Goal: Information Seeking & Learning: Check status

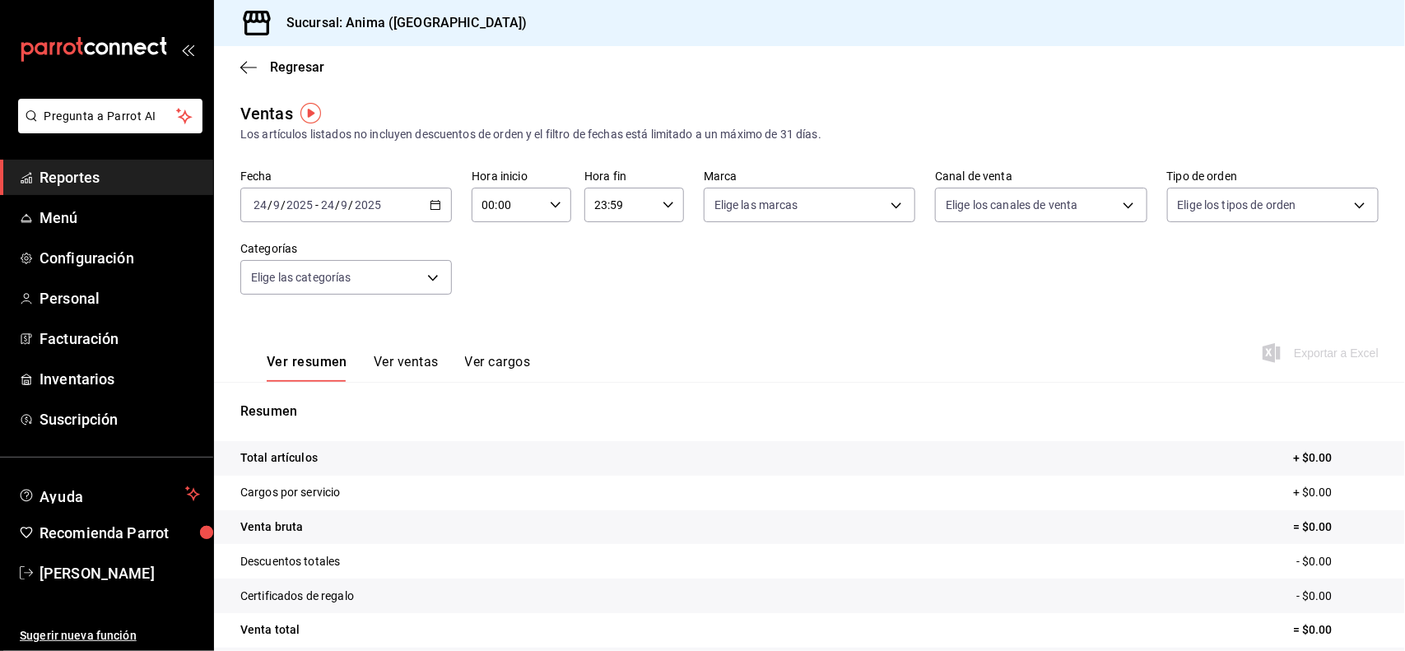
click at [138, 173] on span "Reportes" at bounding box center [119, 177] width 160 height 22
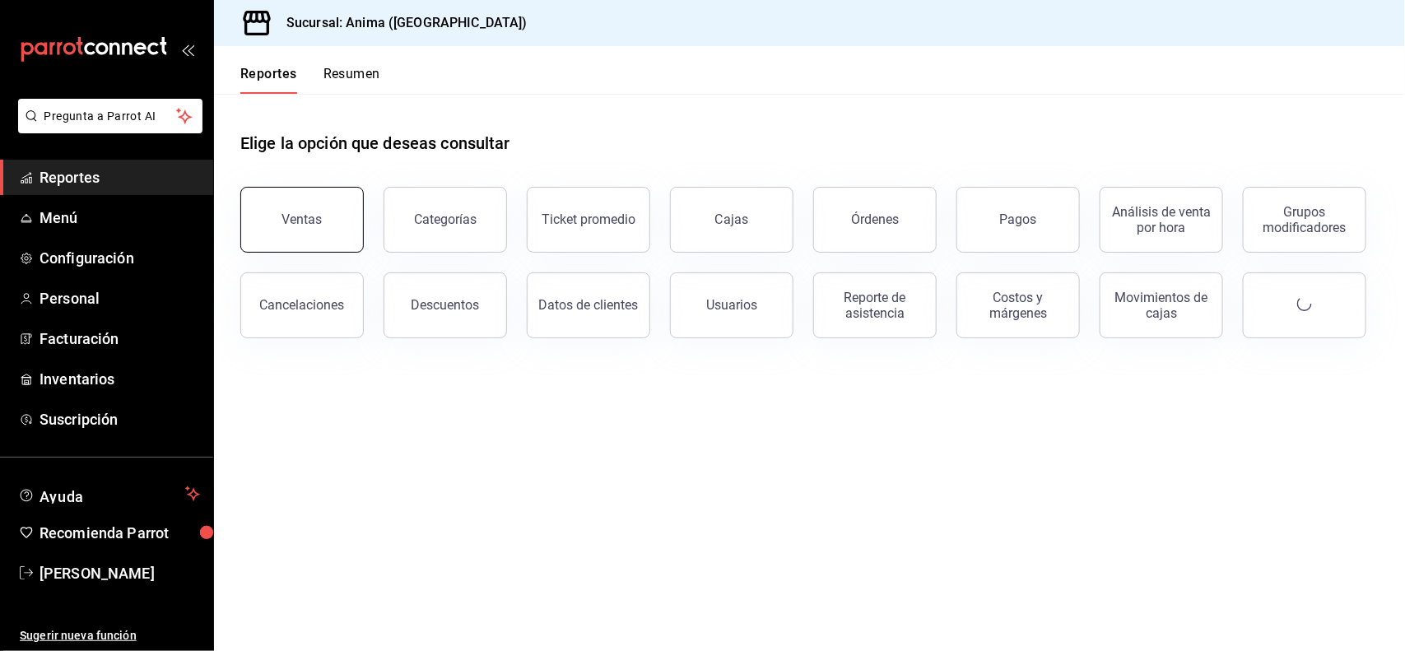
click at [303, 211] on button "Ventas" at bounding box center [301, 220] width 123 height 66
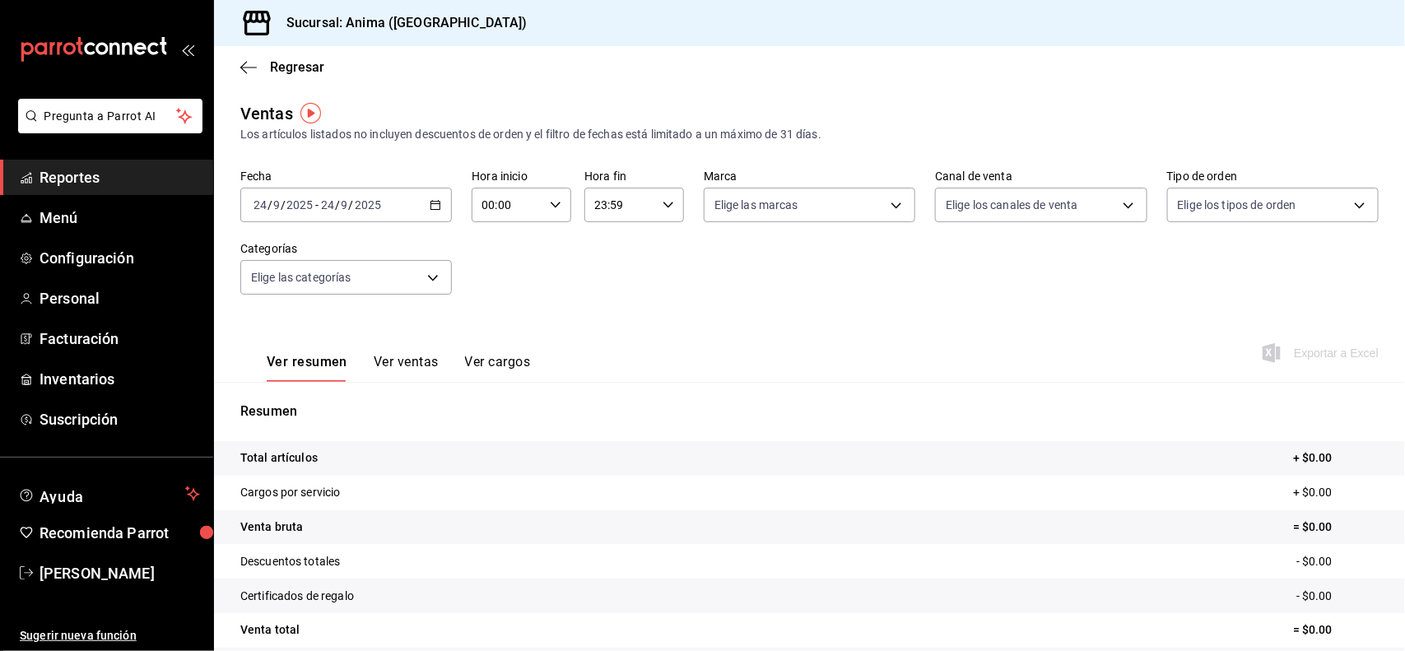
click at [429, 211] on div "[DATE] [DATE] - [DATE] [DATE]" at bounding box center [345, 205] width 211 height 35
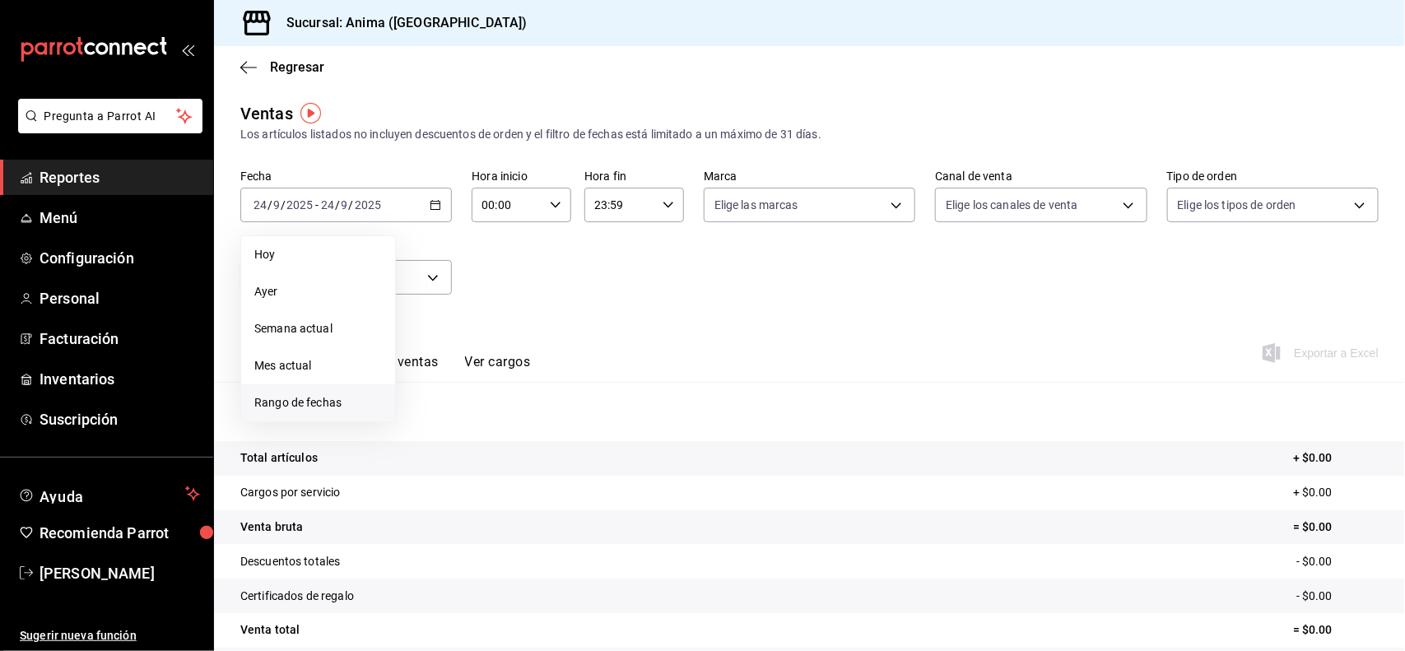
click at [336, 406] on span "Rango de fechas" at bounding box center [318, 402] width 128 height 17
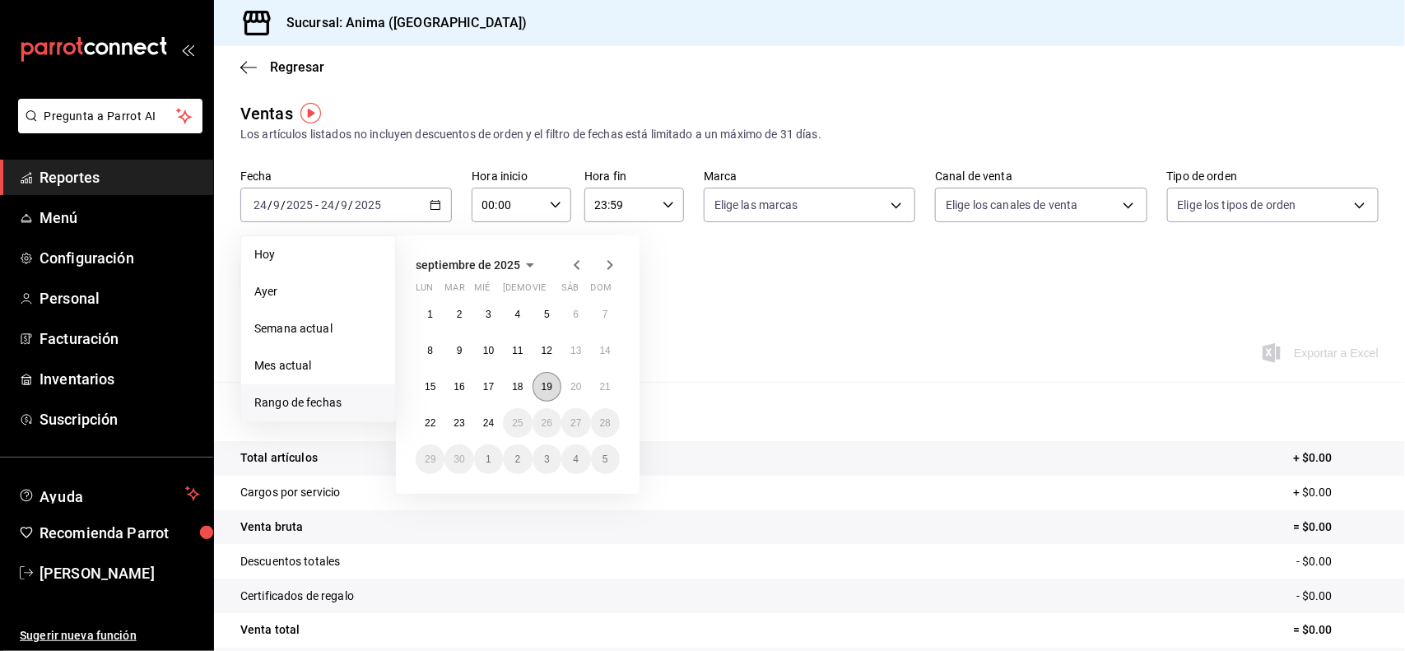
click at [544, 381] on abbr "19" at bounding box center [546, 387] width 11 height 12
click at [605, 387] on abbr "21" at bounding box center [605, 387] width 11 height 12
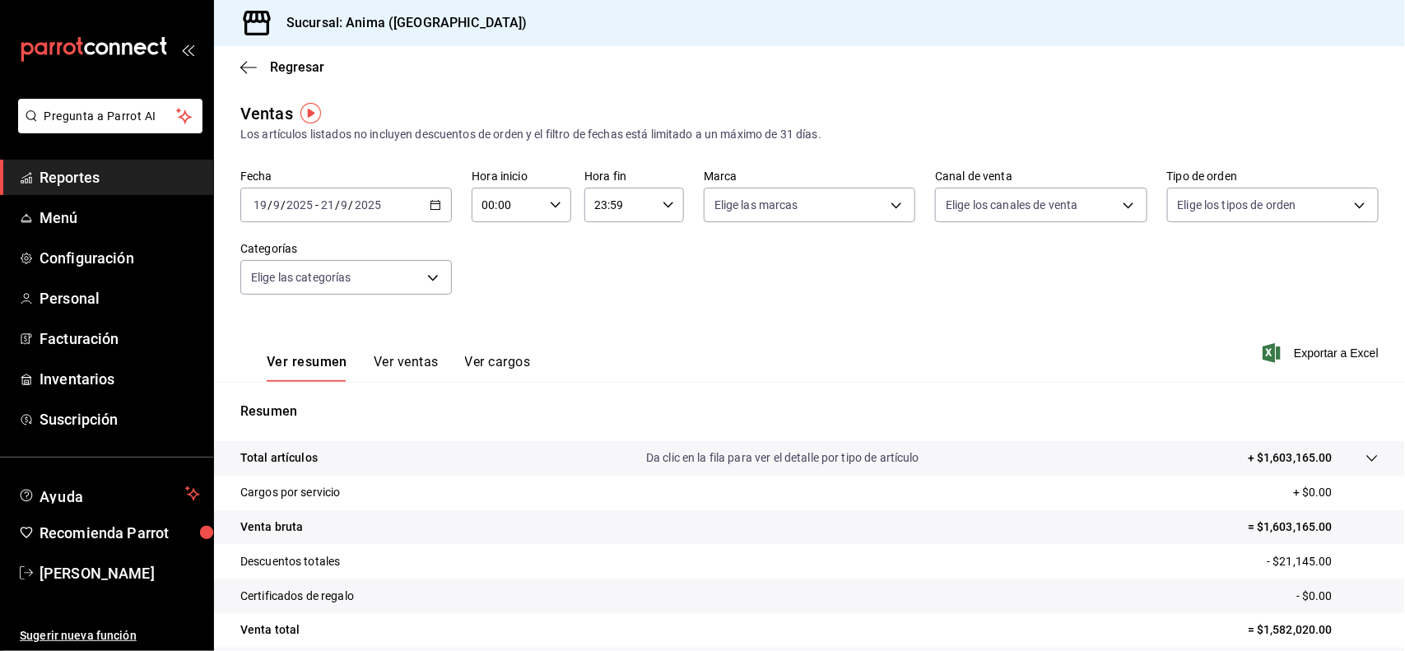
click at [406, 367] on button "Ver ventas" at bounding box center [406, 368] width 65 height 28
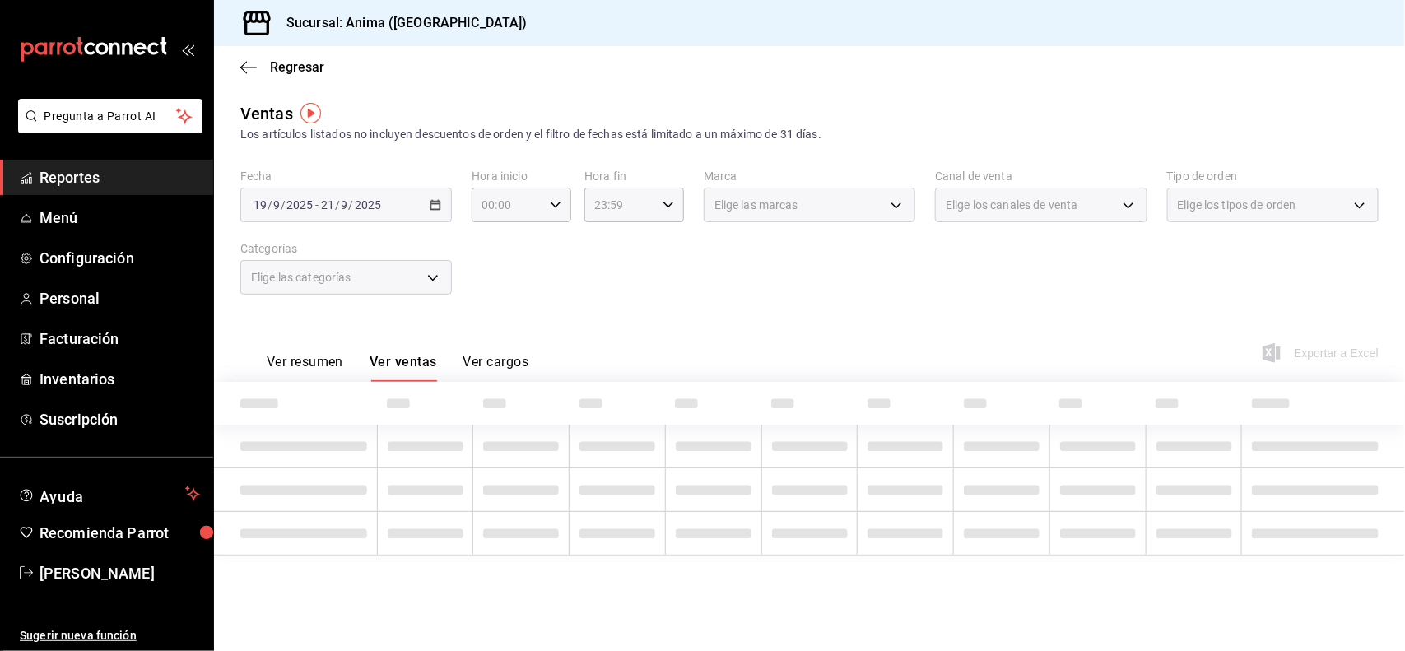
click at [100, 184] on span "Reportes" at bounding box center [119, 177] width 160 height 22
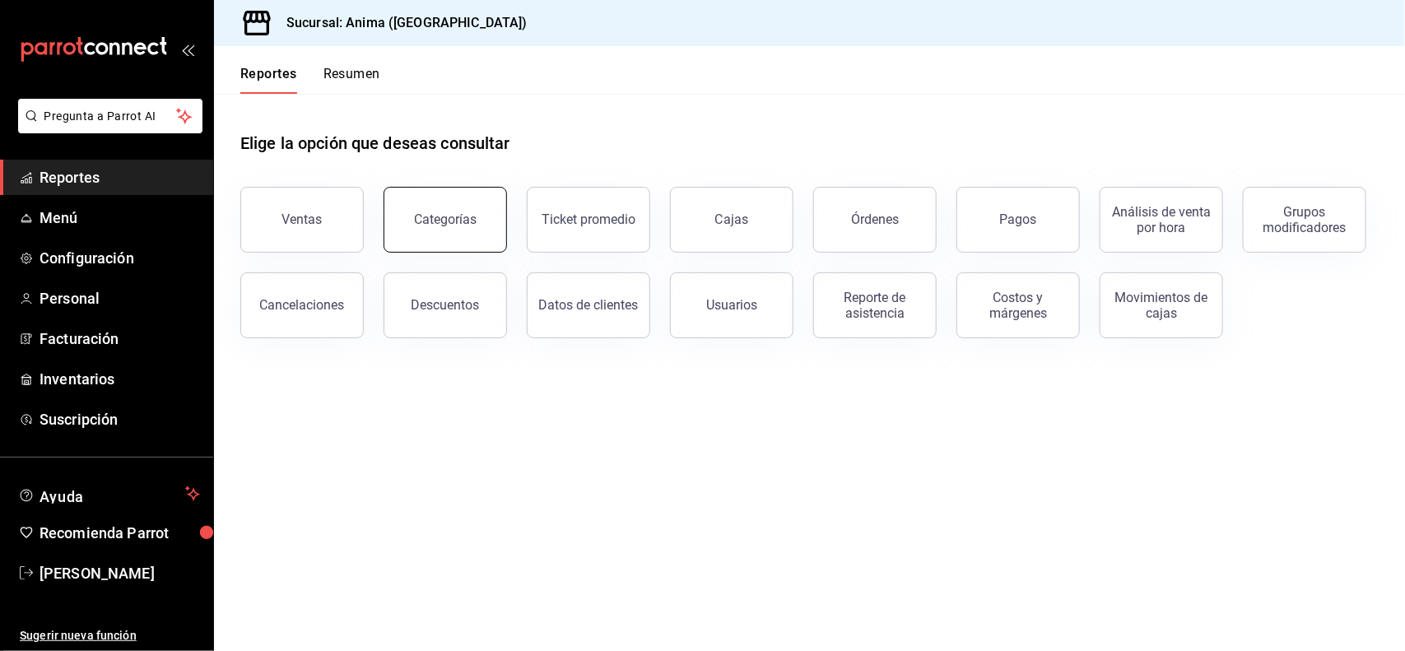
click at [409, 237] on button "Categorías" at bounding box center [444, 220] width 123 height 66
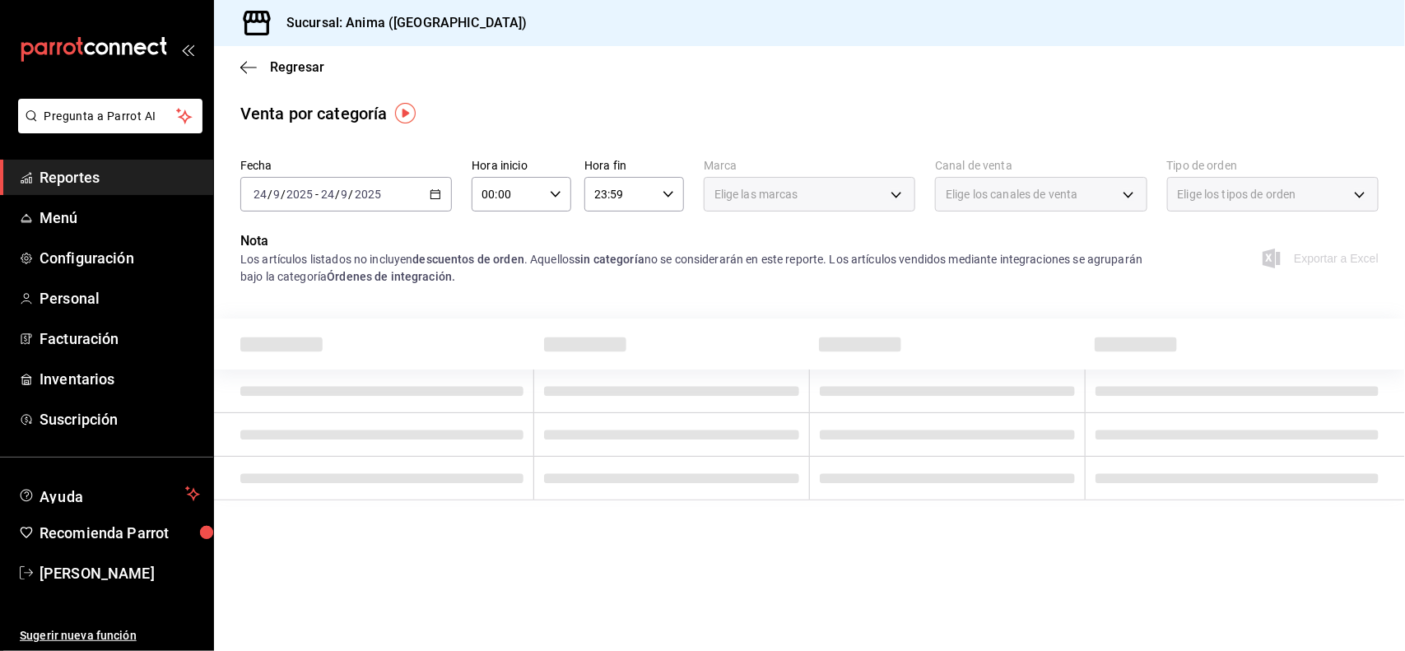
click at [366, 199] on input "2025" at bounding box center [368, 194] width 28 height 13
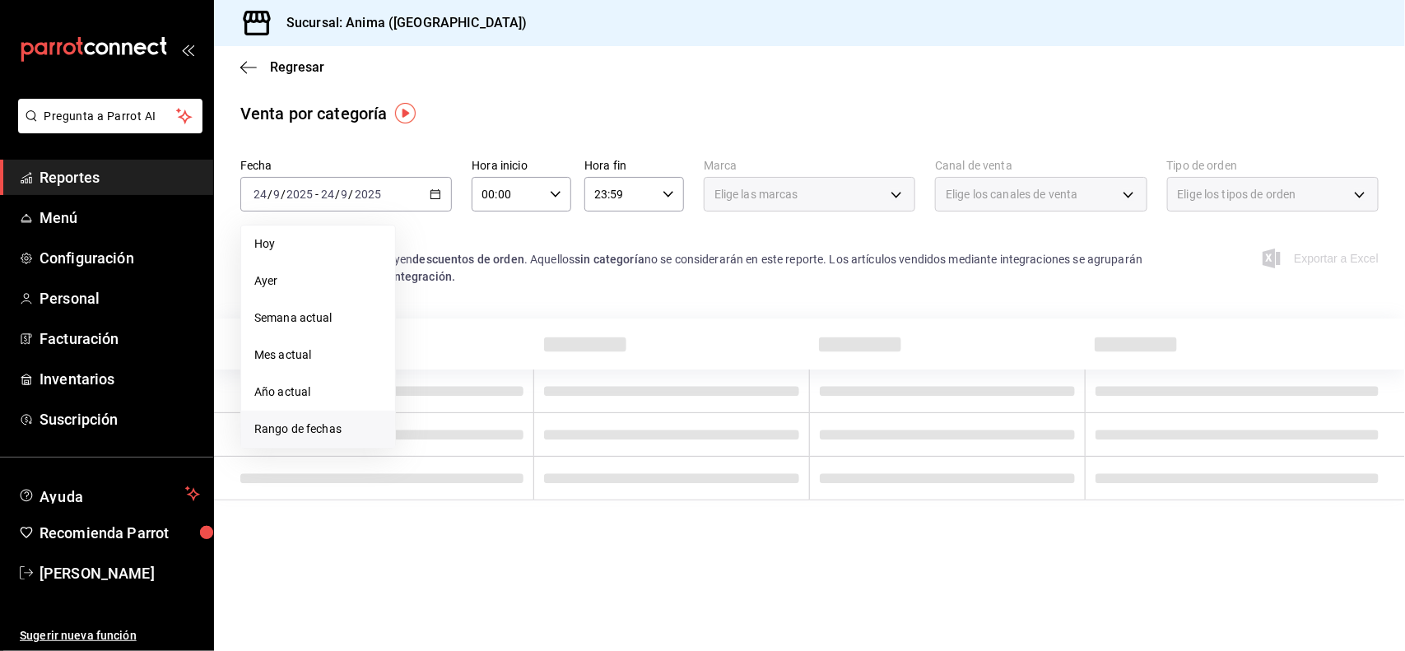
click at [336, 425] on span "Rango de fechas" at bounding box center [318, 428] width 128 height 17
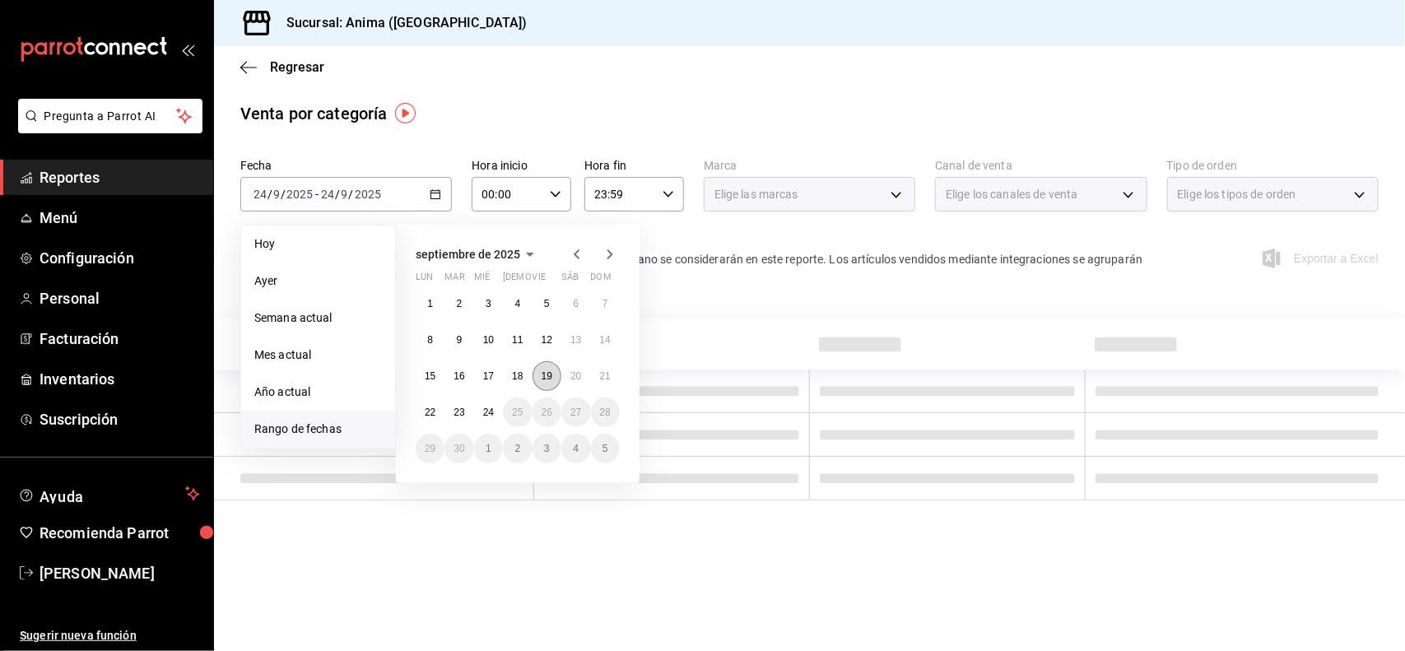
click at [541, 381] on button "19" at bounding box center [546, 376] width 29 height 30
click at [600, 375] on abbr "21" at bounding box center [605, 376] width 11 height 12
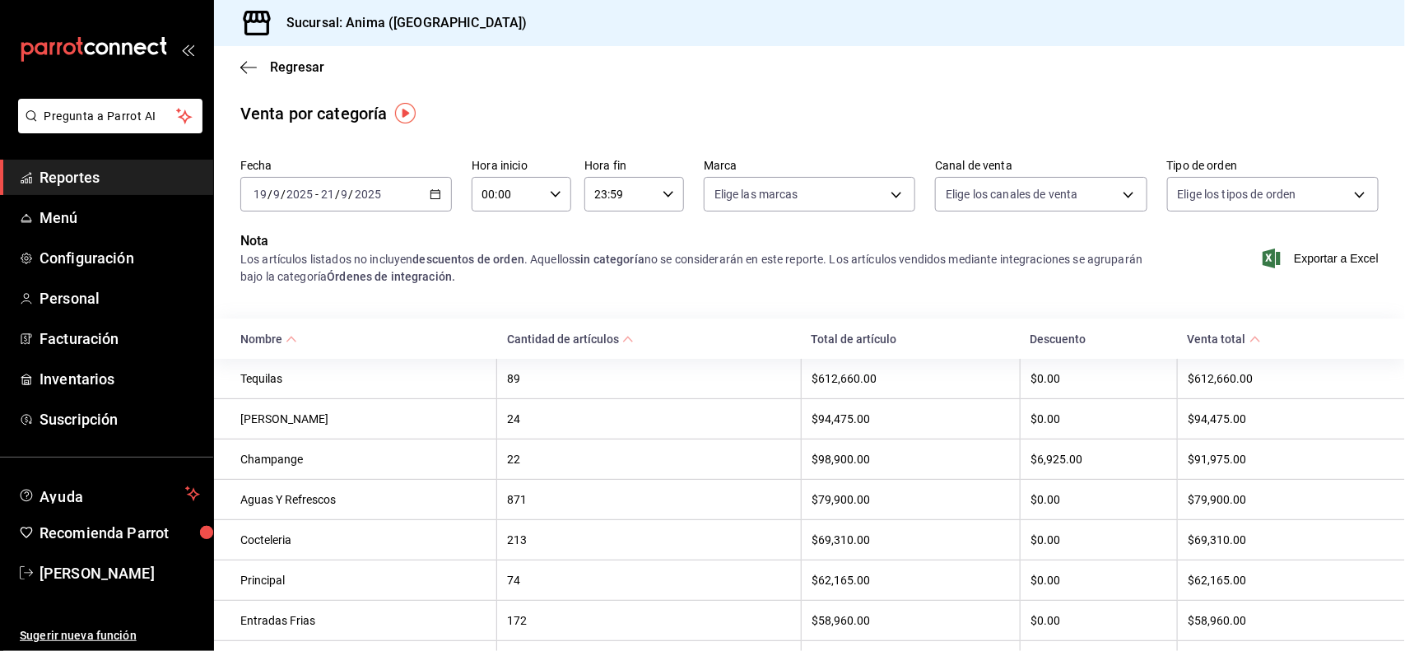
click at [274, 340] on div "Nombre" at bounding box center [261, 338] width 42 height 13
click at [123, 182] on span "Reportes" at bounding box center [119, 177] width 160 height 22
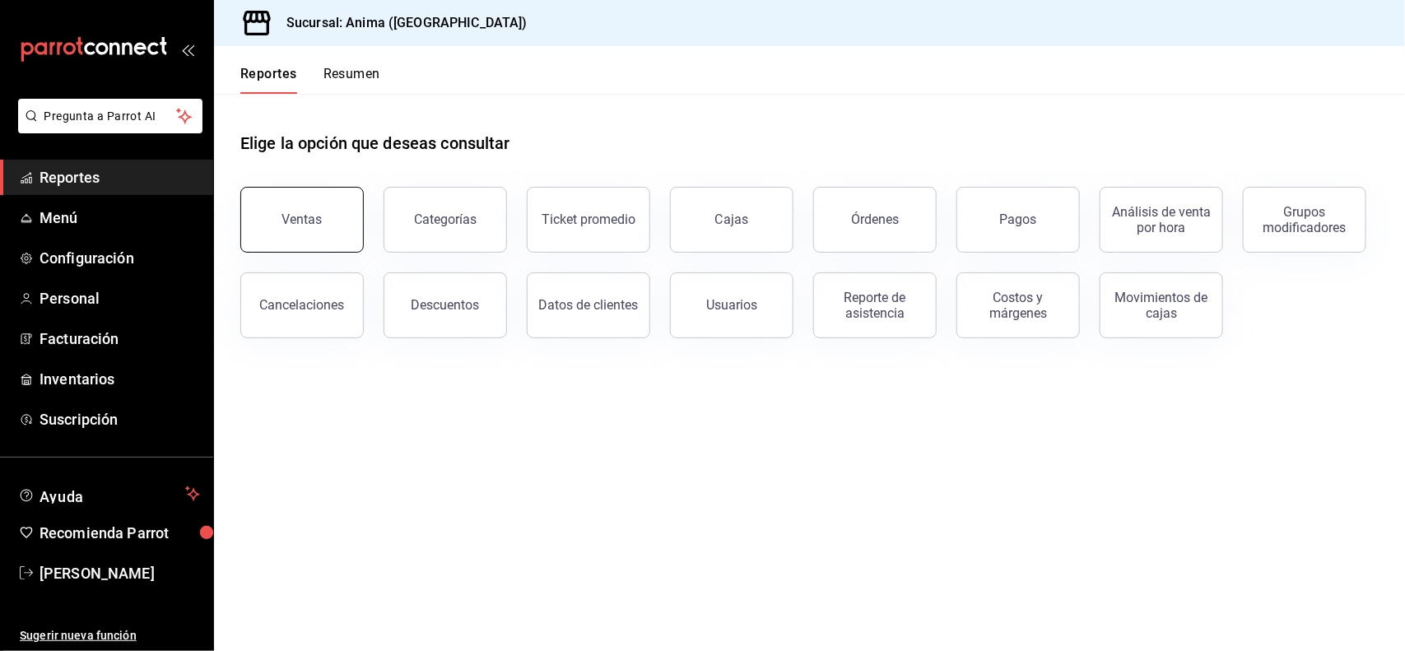
click at [309, 216] on div "Ventas" at bounding box center [302, 219] width 40 height 16
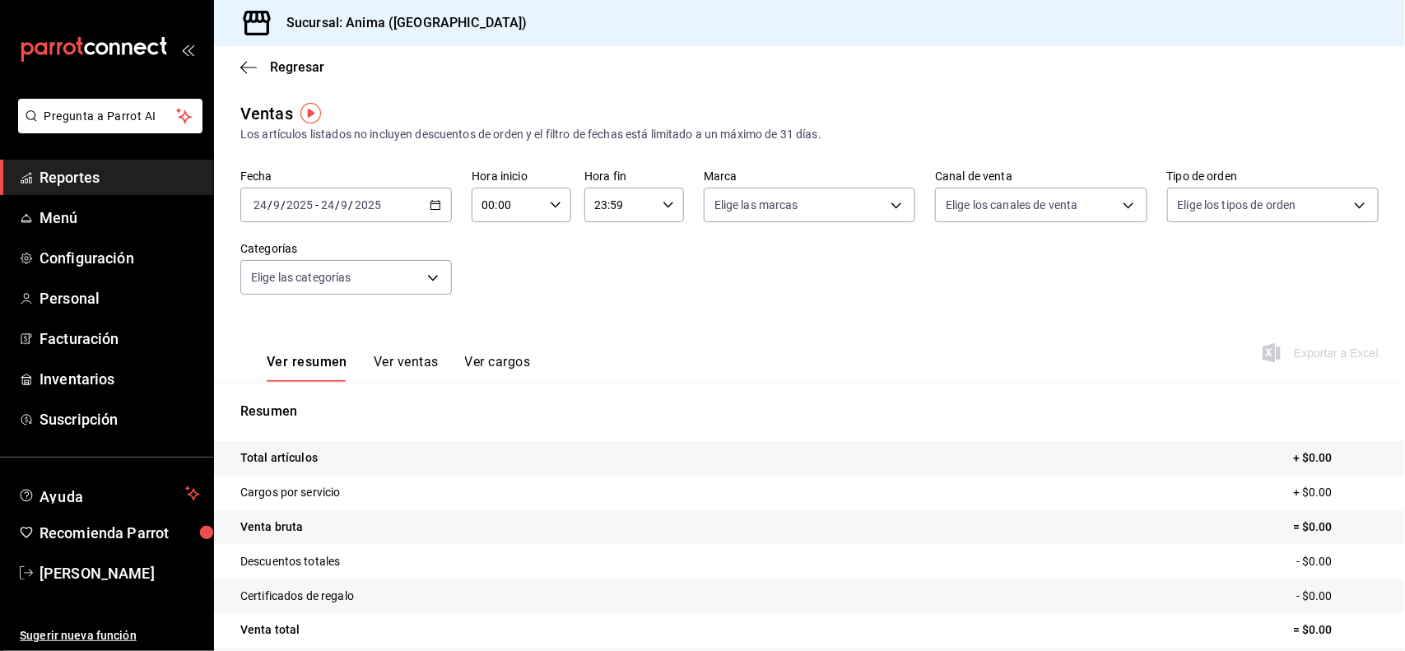
click at [379, 207] on input "2025" at bounding box center [368, 204] width 28 height 13
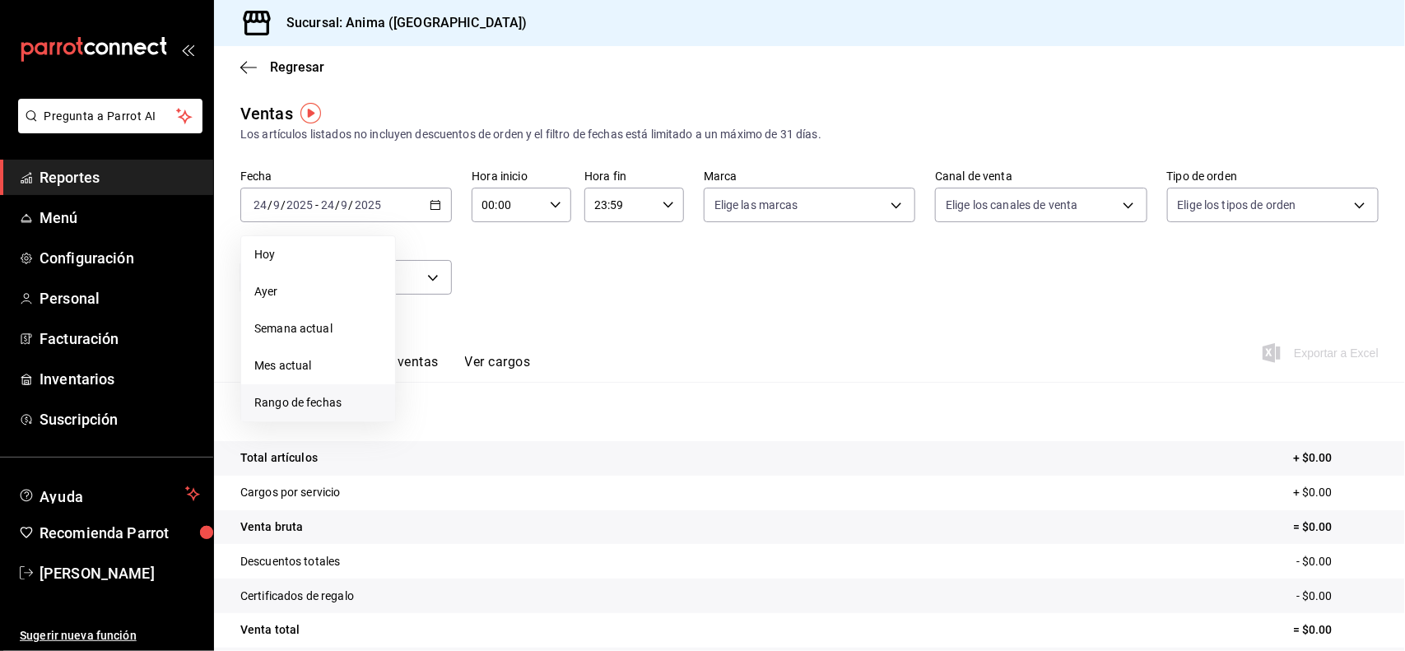
click at [335, 400] on span "Rango de fechas" at bounding box center [318, 402] width 128 height 17
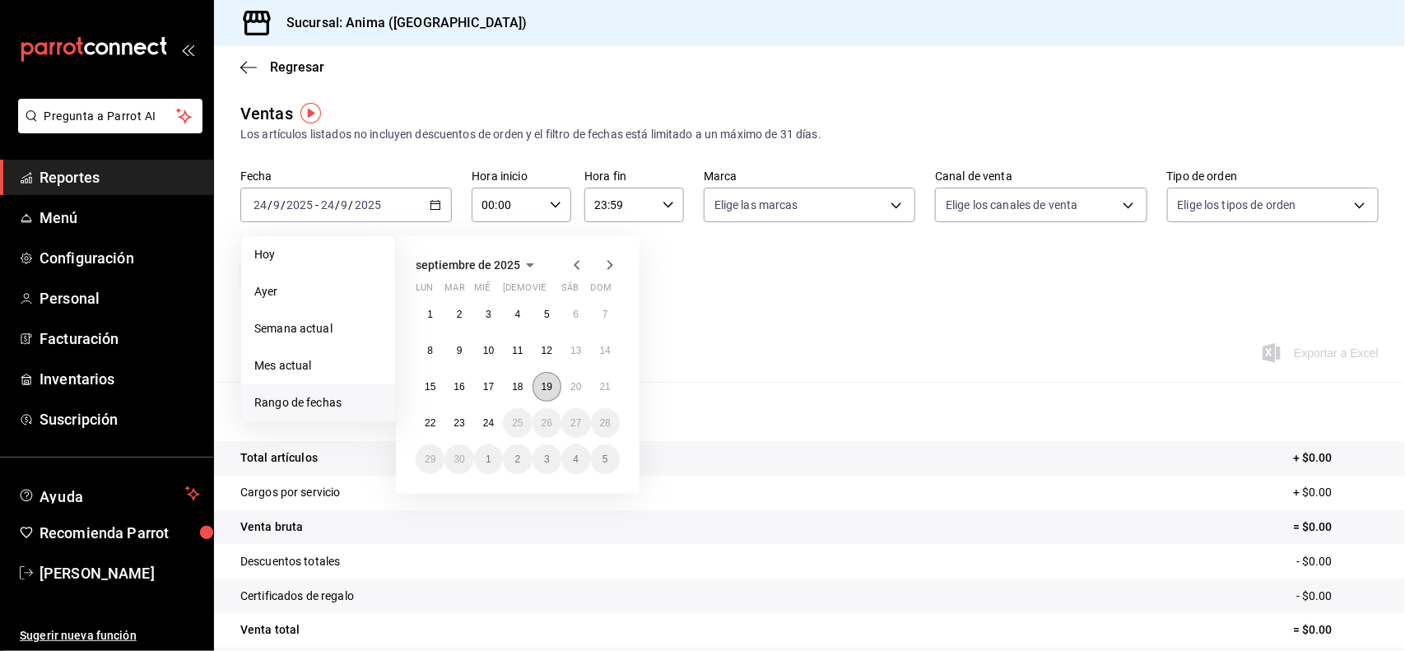
click at [550, 388] on abbr "19" at bounding box center [546, 387] width 11 height 12
click at [613, 387] on button "21" at bounding box center [605, 387] width 29 height 30
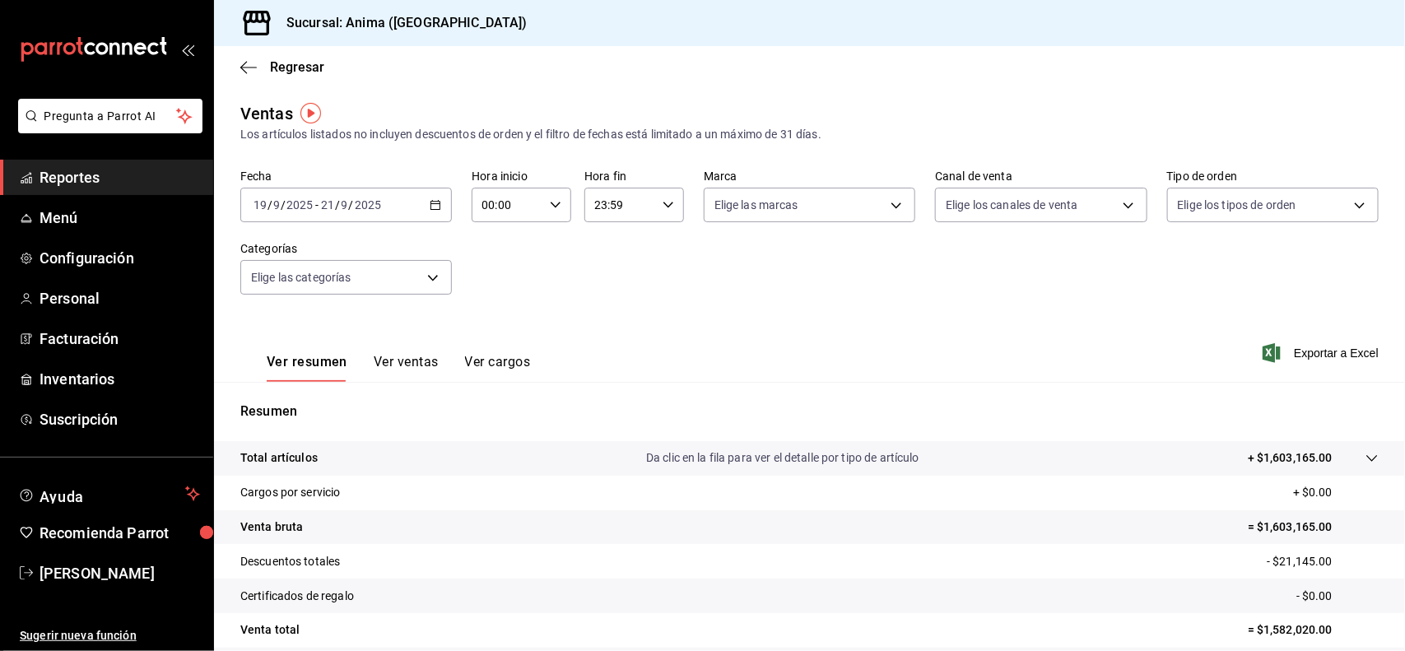
click at [383, 351] on div "Ver resumen Ver ventas Ver cargos" at bounding box center [385, 358] width 290 height 48
click at [393, 362] on button "Ver ventas" at bounding box center [406, 368] width 65 height 28
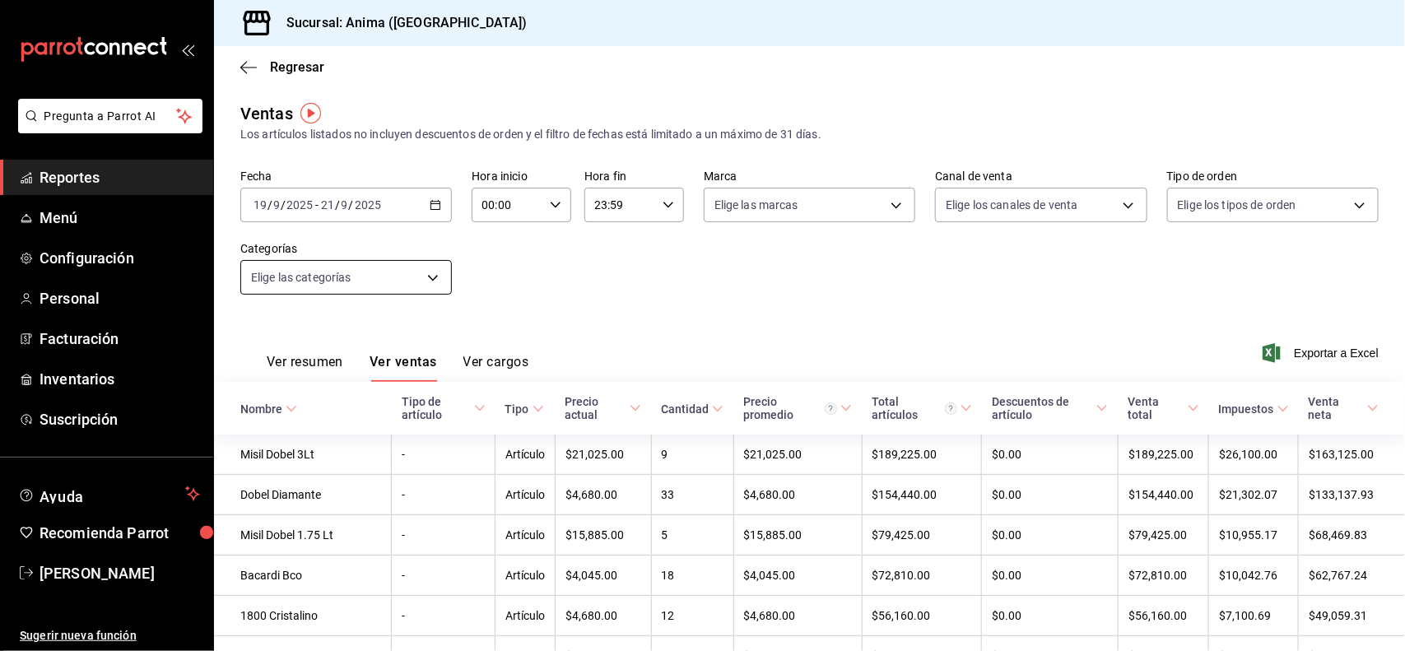
click at [383, 276] on body "Pregunta a Parrot AI Reportes Menú Configuración Personal Facturación Inventari…" at bounding box center [702, 325] width 1405 height 651
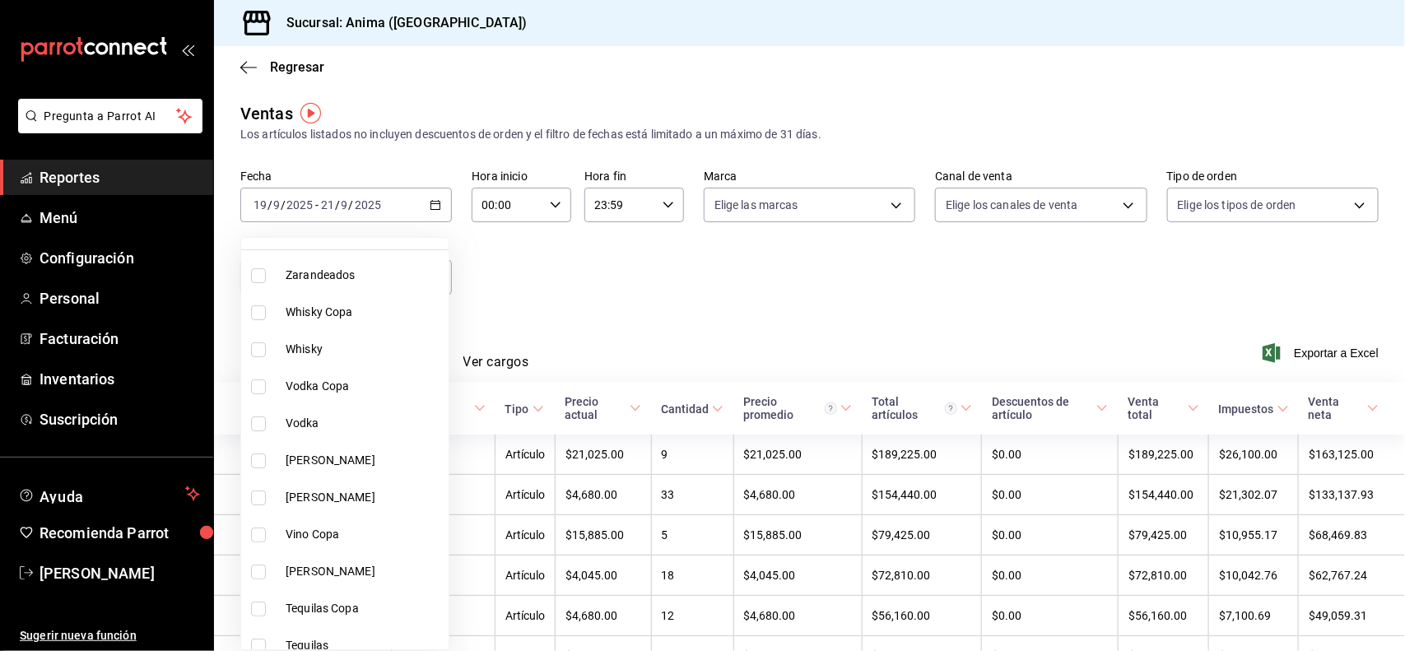
scroll to position [96, 0]
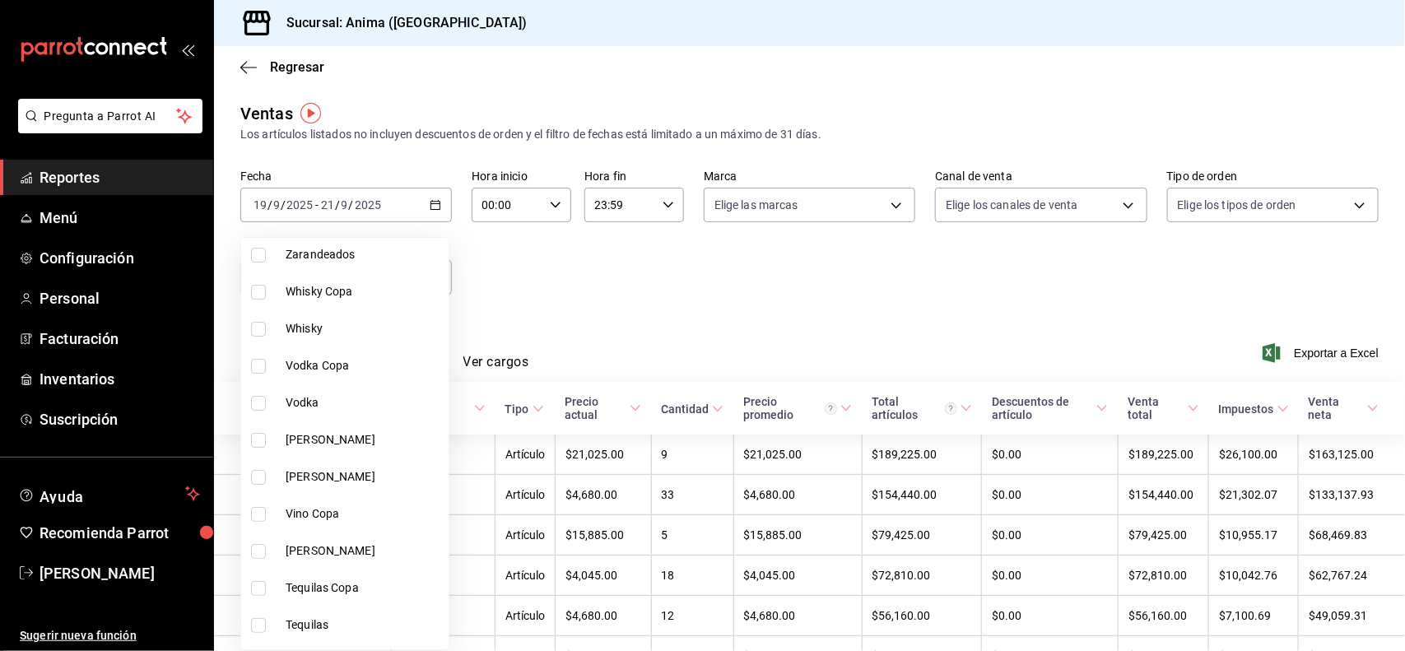
click at [350, 251] on span "Zarandeados" at bounding box center [364, 254] width 156 height 17
type input "e8f310e9-b813-45da-93b6-448fc6222477"
checkbox input "true"
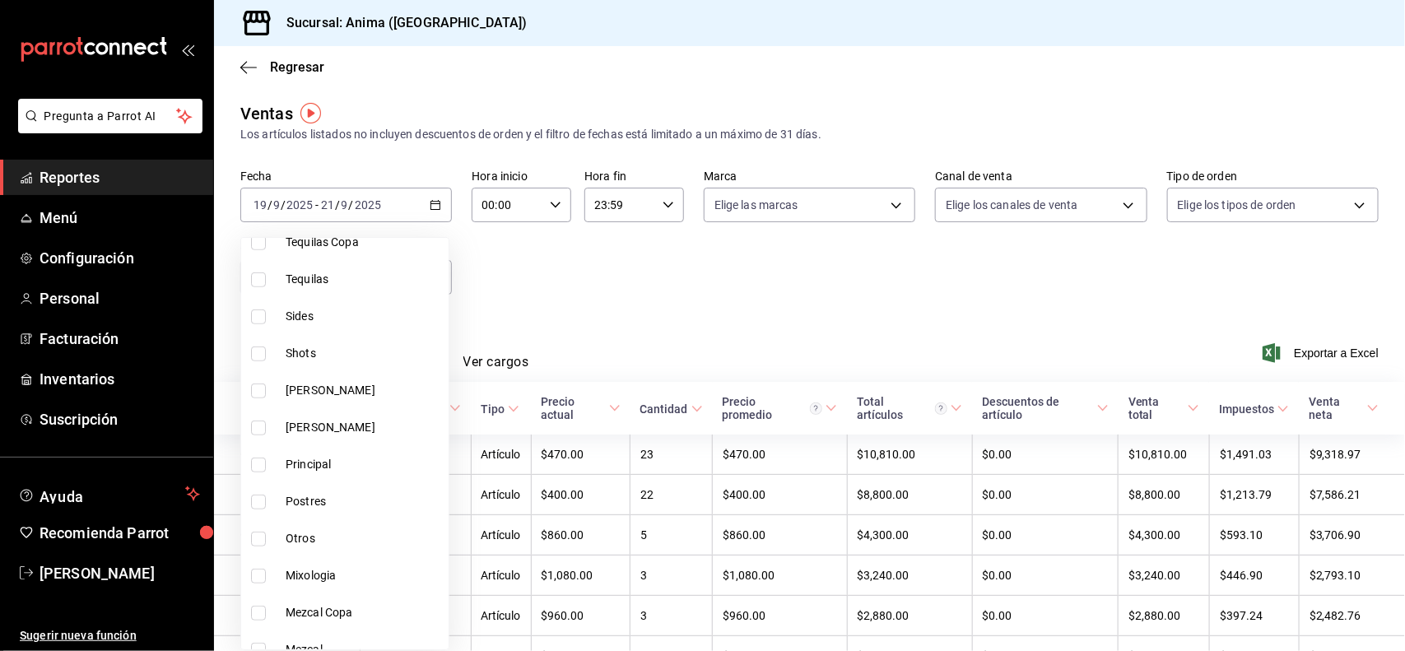
scroll to position [451, 0]
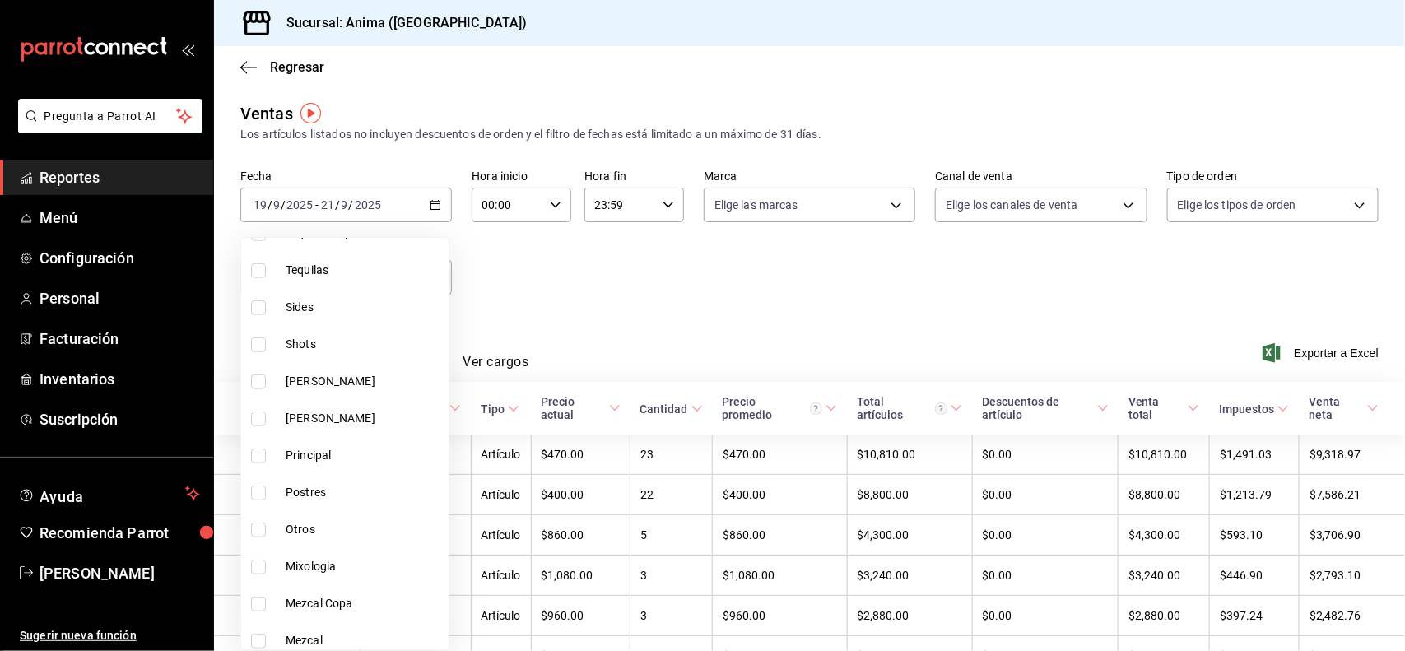
click at [315, 305] on span "Sides" at bounding box center [364, 307] width 156 height 17
type input "e8f310e9-b813-45da-93b6-448fc6222477,5f334e01-f805-45da-ade8-6af8be33df61"
checkbox input "true"
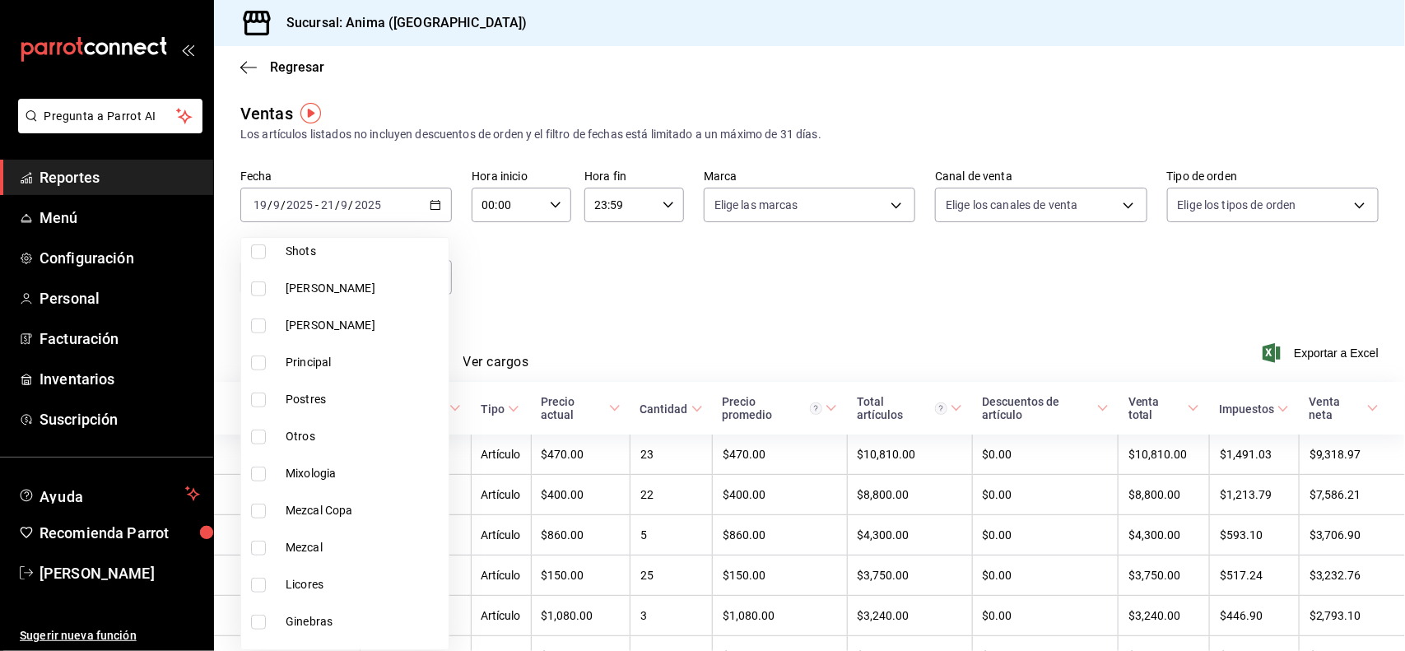
scroll to position [547, 0]
click at [333, 358] on span "Principal" at bounding box center [364, 359] width 156 height 17
type input "e8f310e9-b813-45da-93b6-448fc6222477,5f334e01-f805-45da-ade8-6af8be33df61,b43f8…"
checkbox input "true"
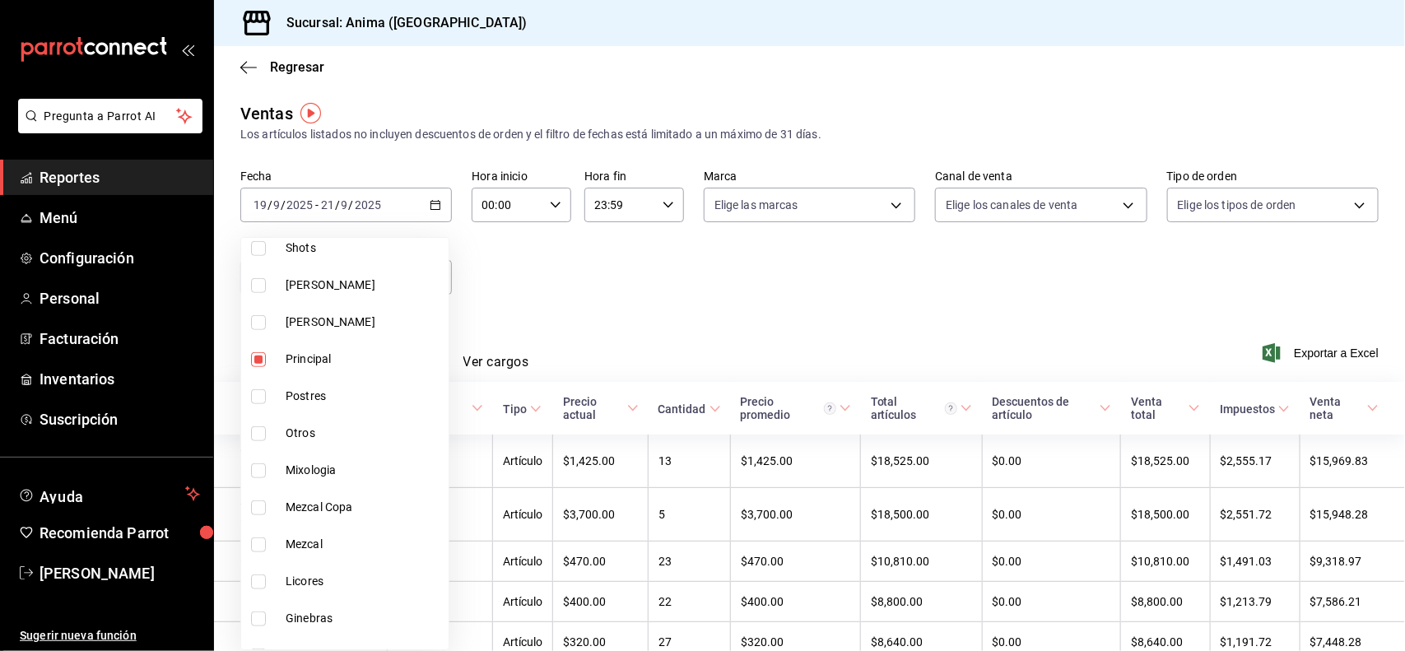
click at [333, 397] on span "Postres" at bounding box center [364, 396] width 156 height 17
type input "e8f310e9-b813-45da-93b6-448fc6222477,5f334e01-f805-45da-ade8-6af8be33df61,b43f8…"
checkbox input "true"
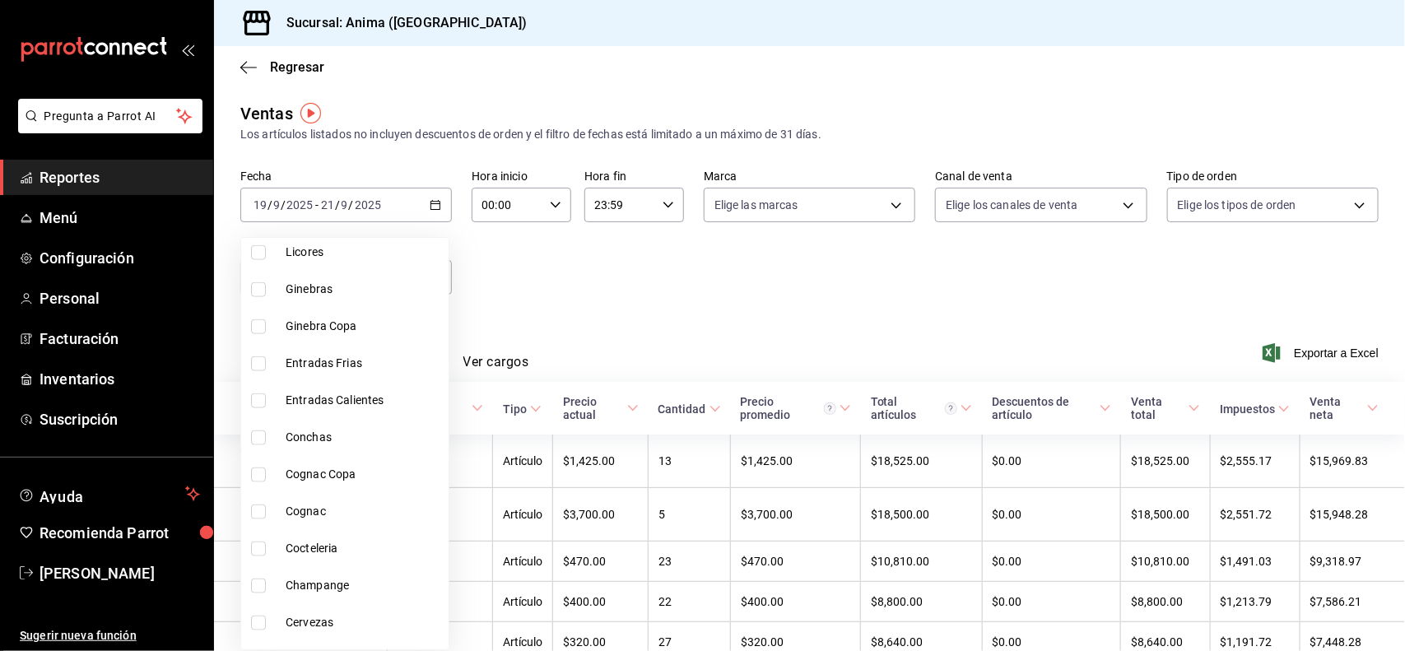
scroll to position [956, 0]
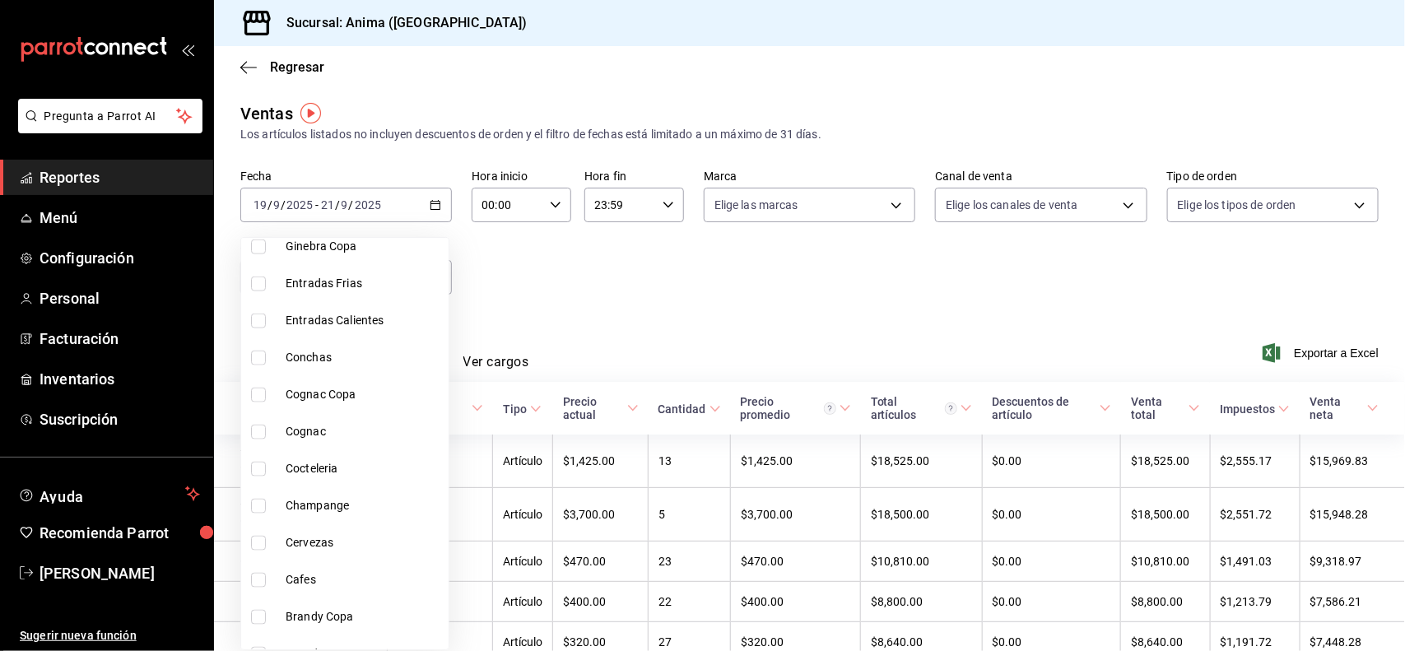
drag, startPoint x: 359, startPoint y: 286, endPoint x: 354, endPoint y: 294, distance: 9.6
click at [358, 286] on span "Entradas Frias" at bounding box center [364, 283] width 156 height 17
type input "e8f310e9-b813-45da-93b6-448fc6222477,5f334e01-f805-45da-ade8-6af8be33df61,b43f8…"
checkbox input "true"
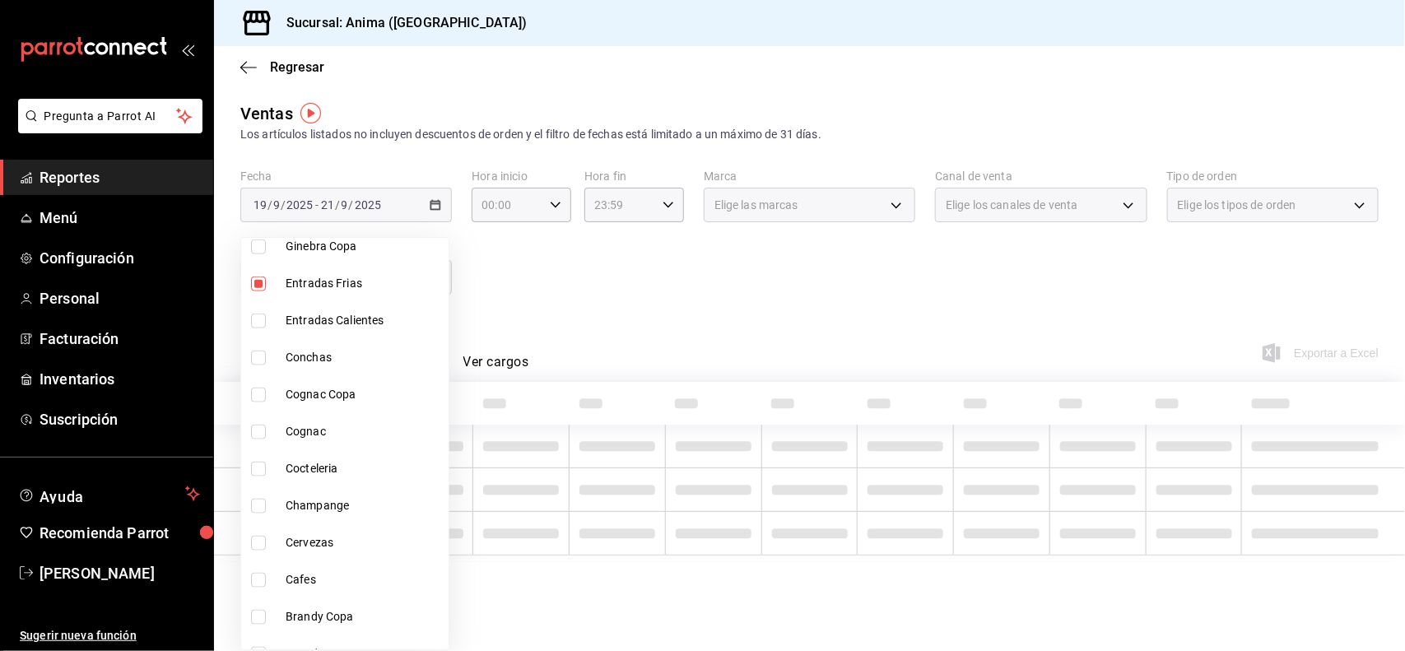
click at [350, 302] on li "Entradas Calientes" at bounding box center [344, 320] width 207 height 37
type input "e8f310e9-b813-45da-93b6-448fc6222477,5f334e01-f805-45da-ade8-6af8be33df61,b43f8…"
checkbox input "true"
click at [328, 349] on span "Conchas" at bounding box center [364, 357] width 156 height 17
type input "e8f310e9-b813-45da-93b6-448fc6222477,5f334e01-f805-45da-ade8-6af8be33df61,b43f8…"
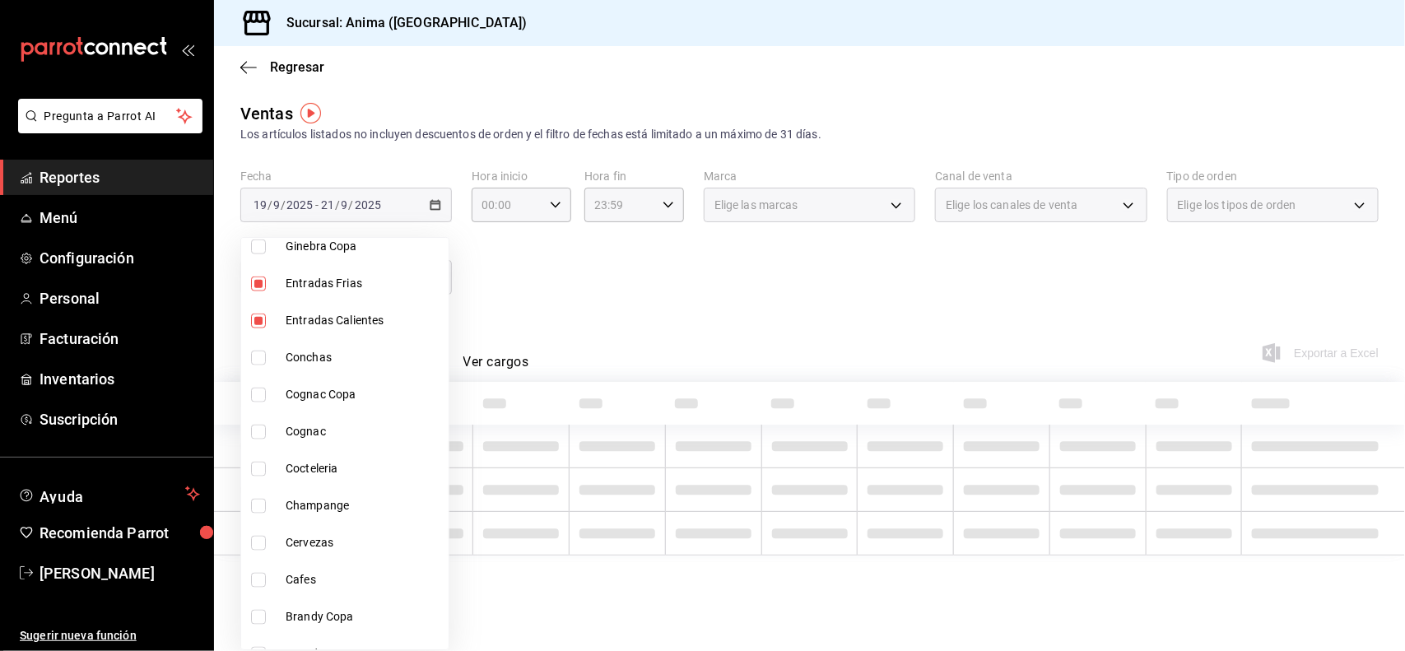
checkbox input "true"
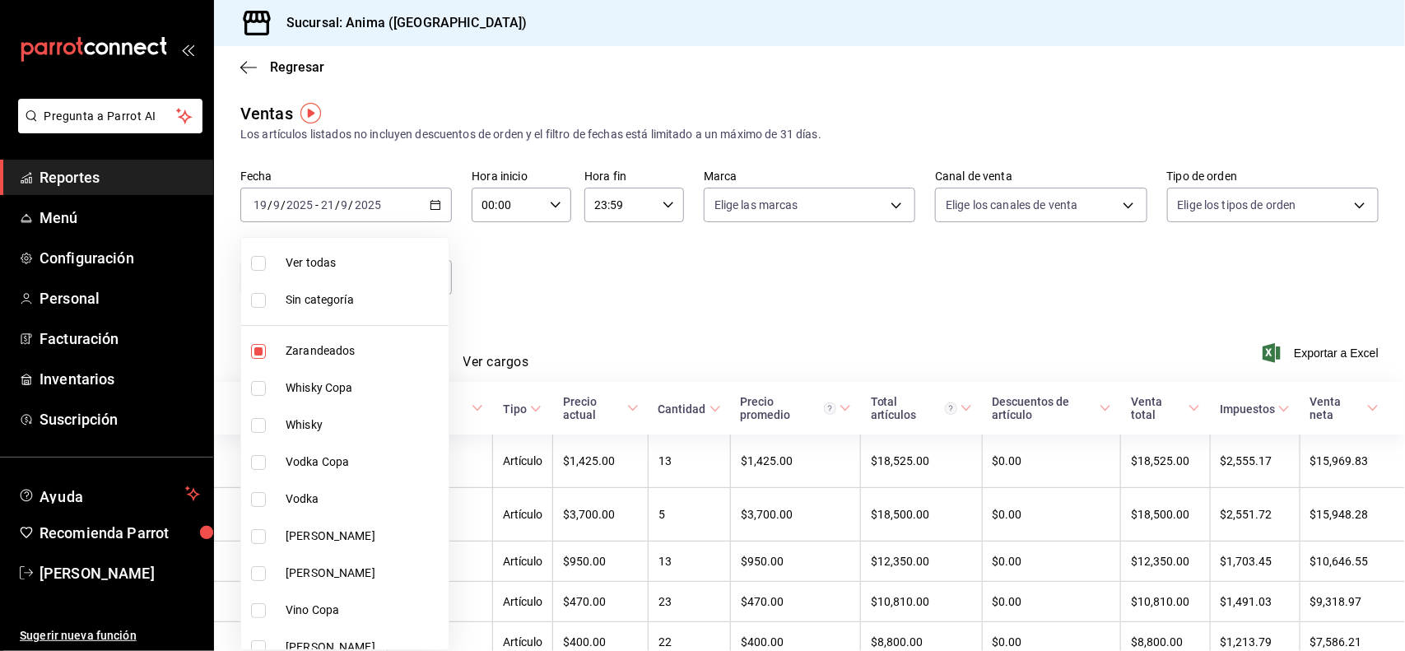
click at [603, 296] on div at bounding box center [702, 325] width 1405 height 651
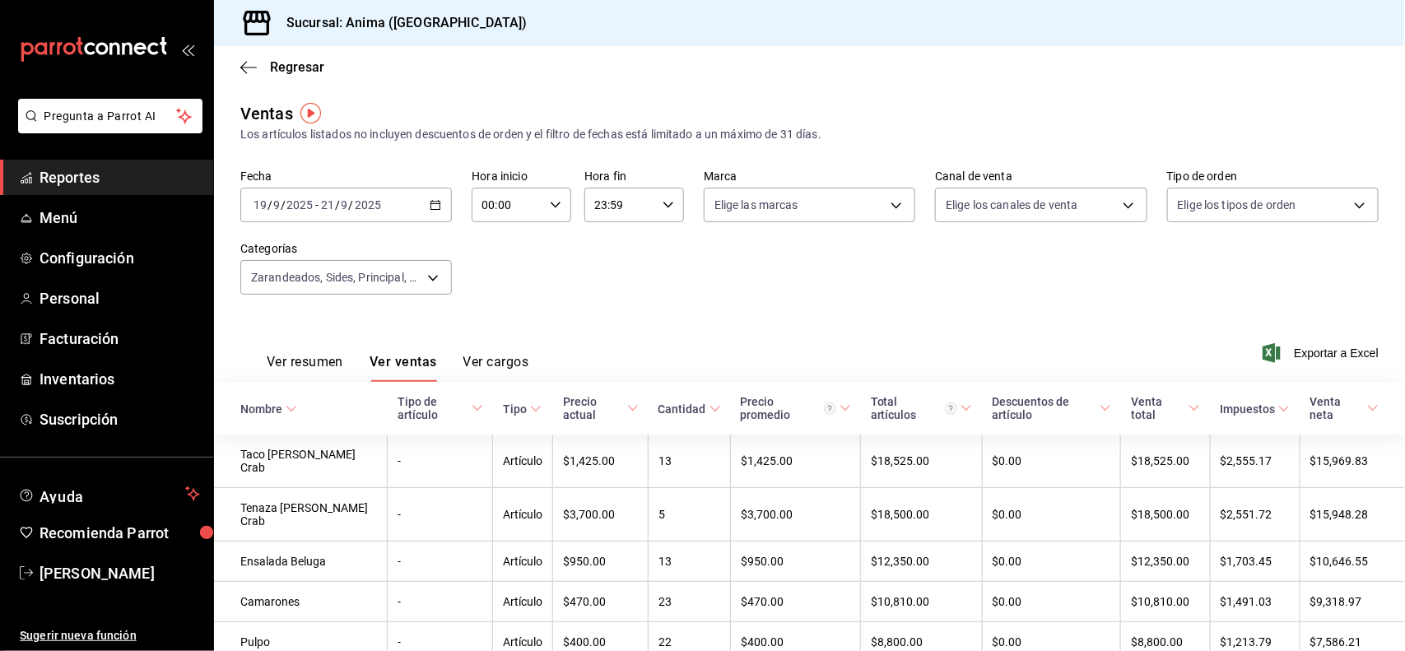
click at [676, 412] on div "Cantidad" at bounding box center [682, 408] width 48 height 13
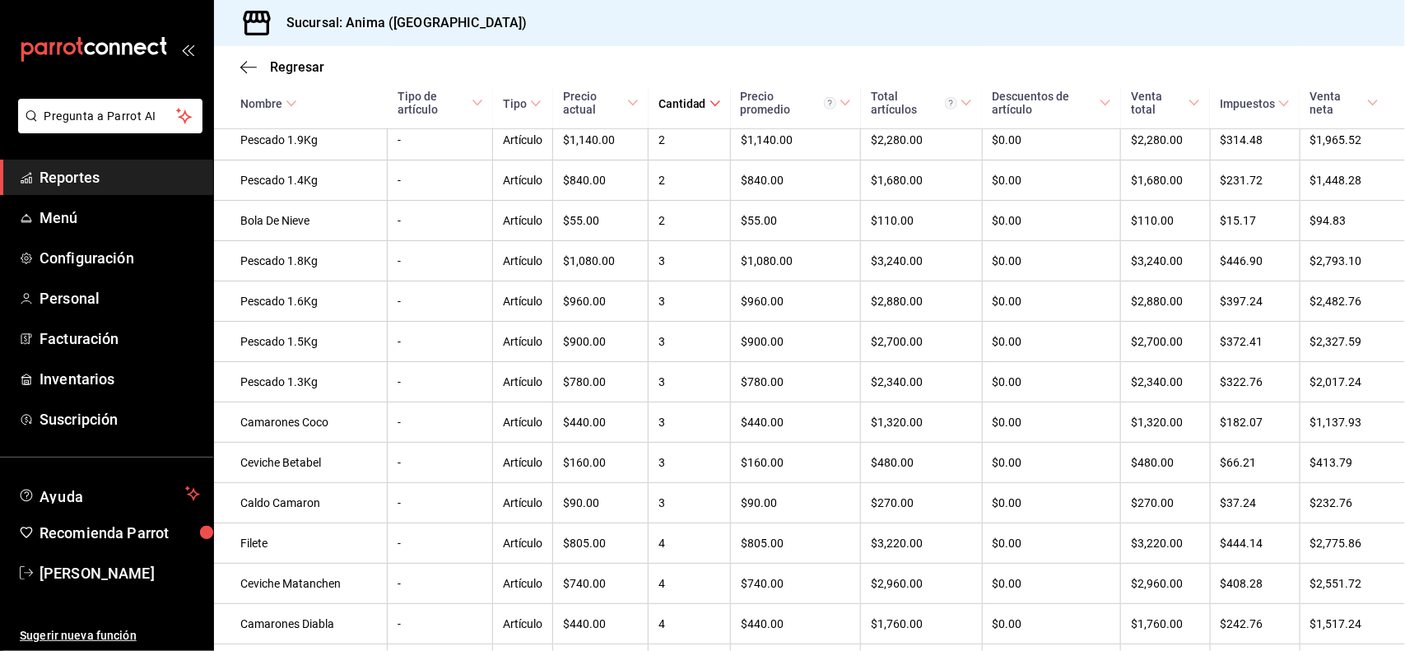
scroll to position [614, 0]
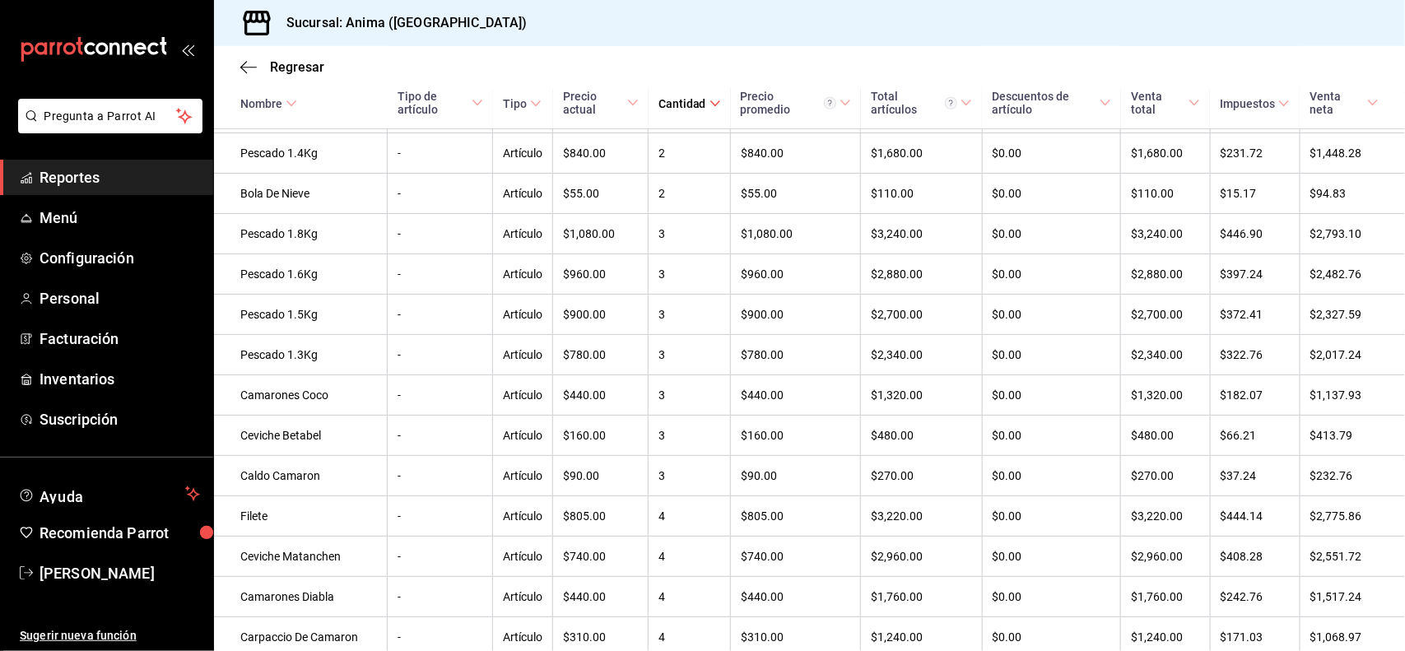
click at [184, 170] on span "Reportes" at bounding box center [119, 177] width 160 height 22
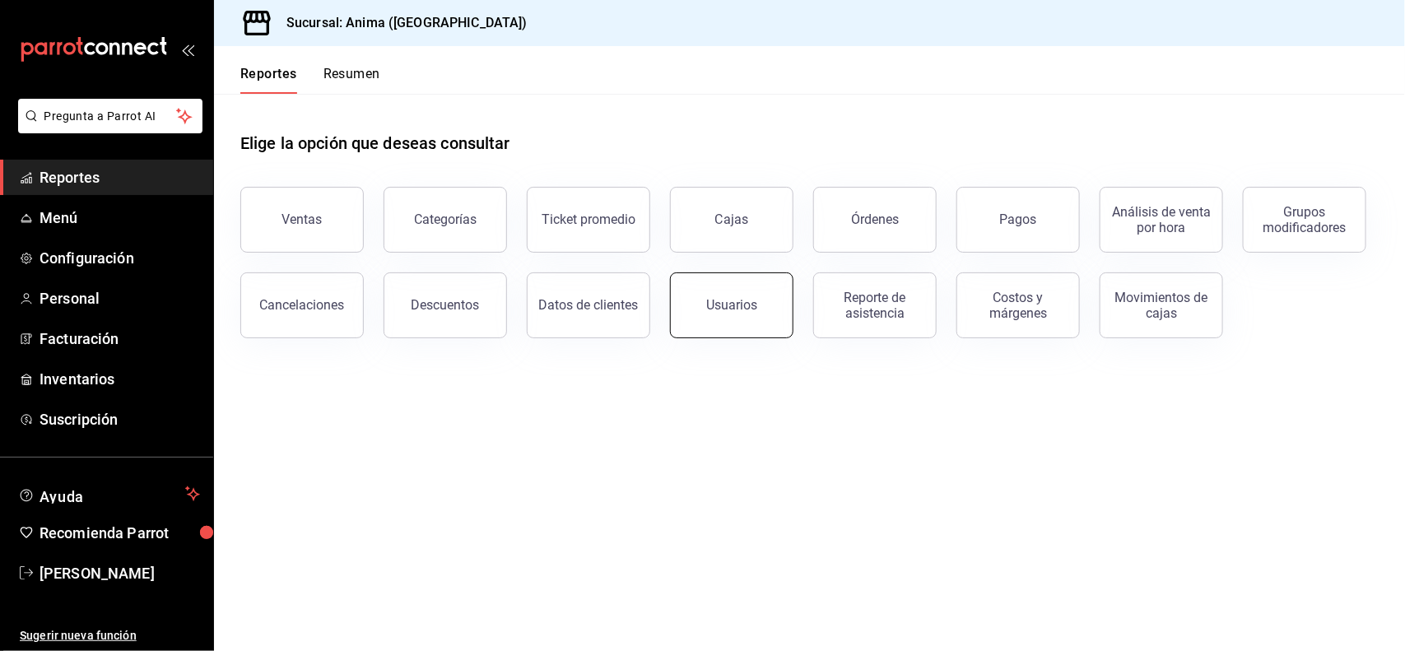
click at [735, 332] on button "Usuarios" at bounding box center [731, 305] width 123 height 66
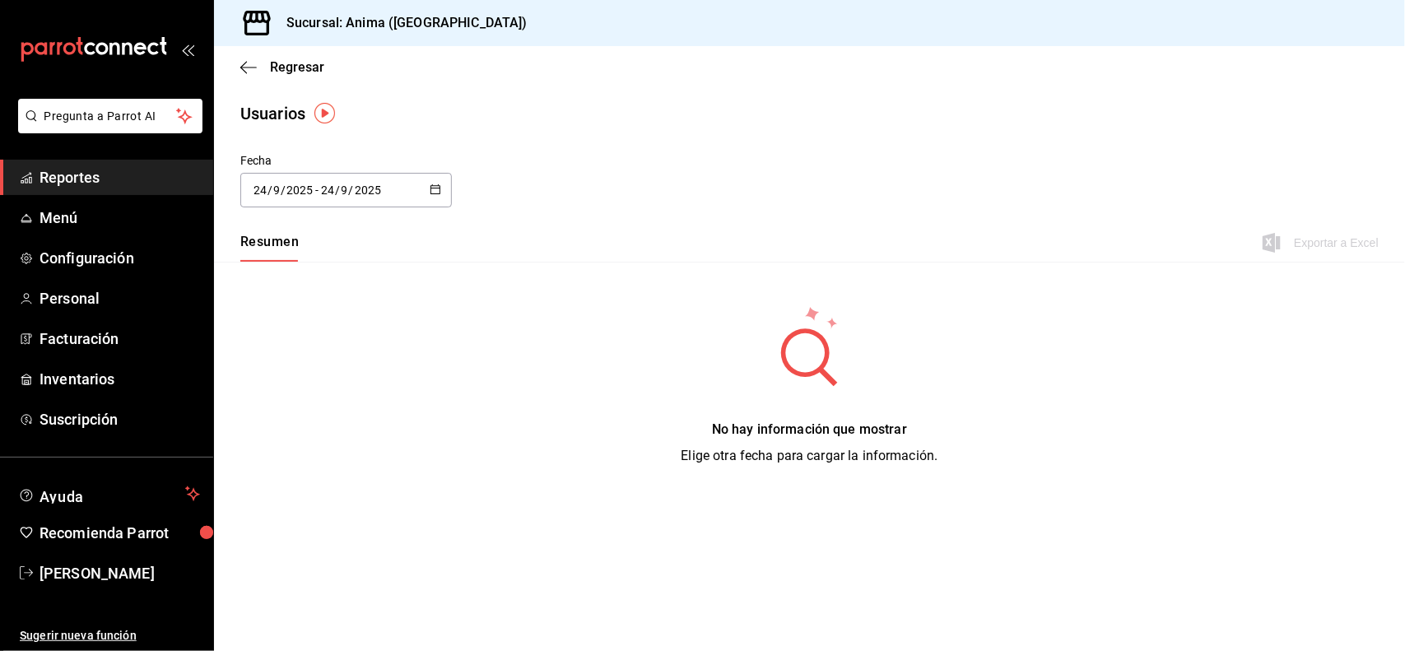
click at [294, 184] on input "2025" at bounding box center [300, 190] width 28 height 13
click at [441, 185] on div "[DATE] [DATE] - [DATE] [DATE]" at bounding box center [345, 190] width 211 height 35
click at [309, 421] on li "Rango de fechas" at bounding box center [318, 427] width 156 height 37
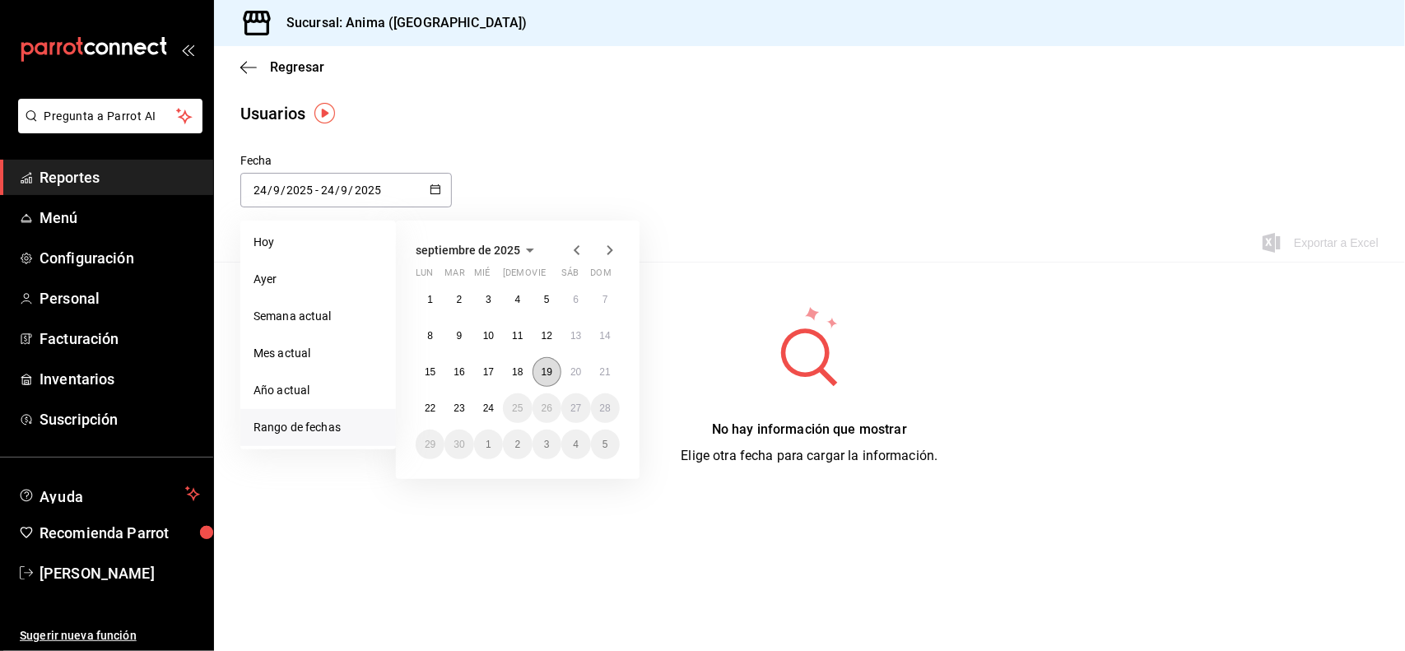
click at [548, 360] on button "19" at bounding box center [546, 372] width 29 height 30
click at [606, 367] on abbr "21" at bounding box center [605, 372] width 11 height 12
type input "[DATE]"
type input "19"
type input "[DATE]"
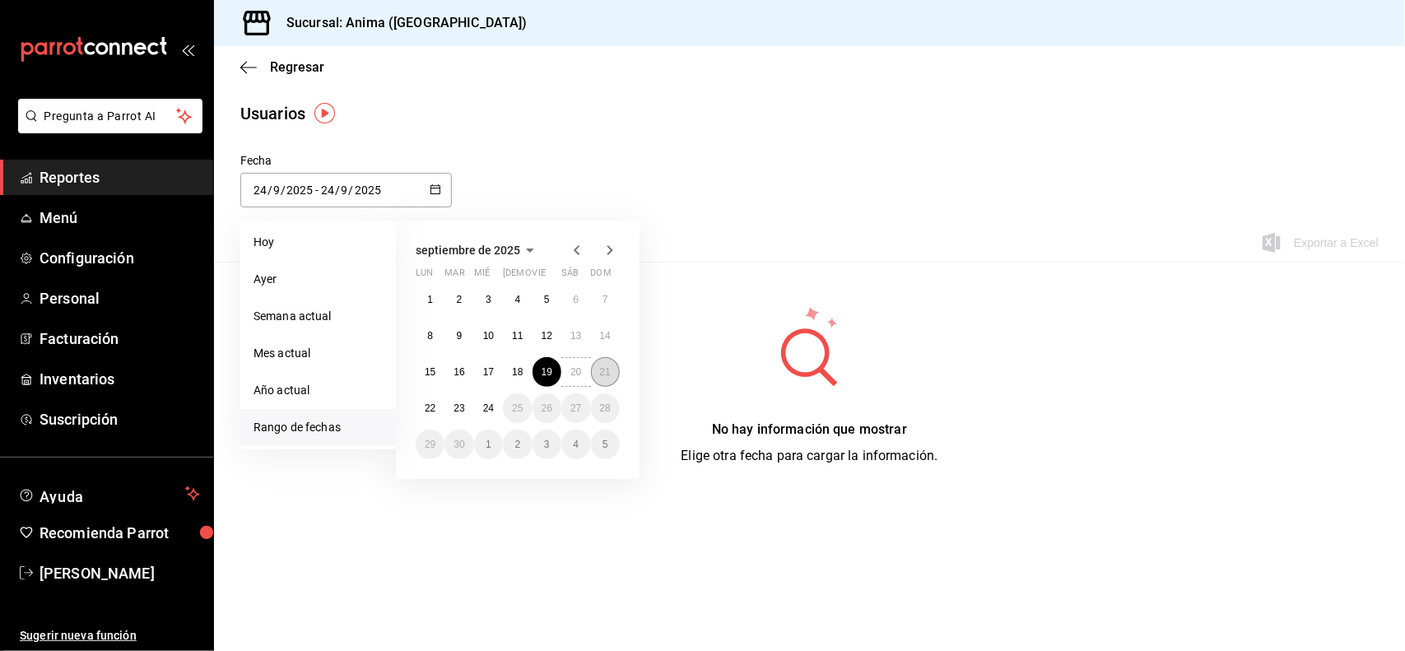
type input "21"
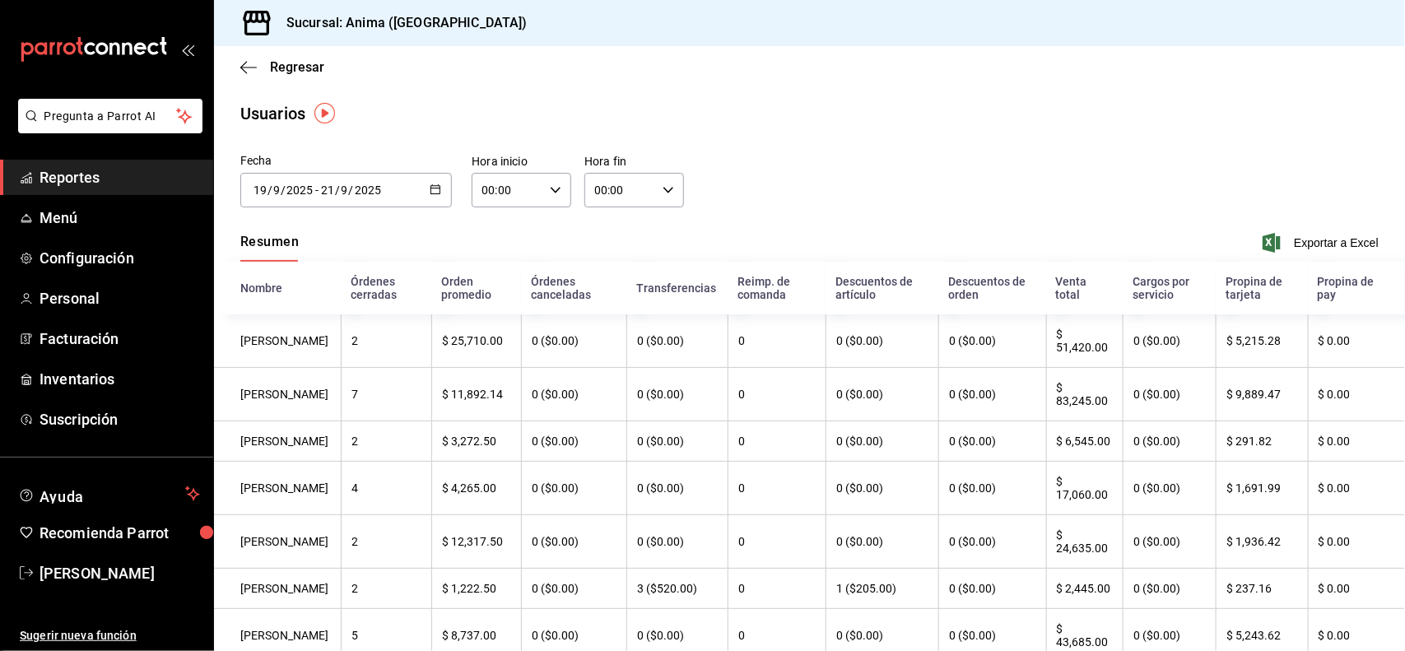
click at [490, 187] on input "00:00" at bounding box center [508, 190] width 72 height 33
click at [486, 269] on span "01" at bounding box center [493, 271] width 23 height 13
type input "01:00"
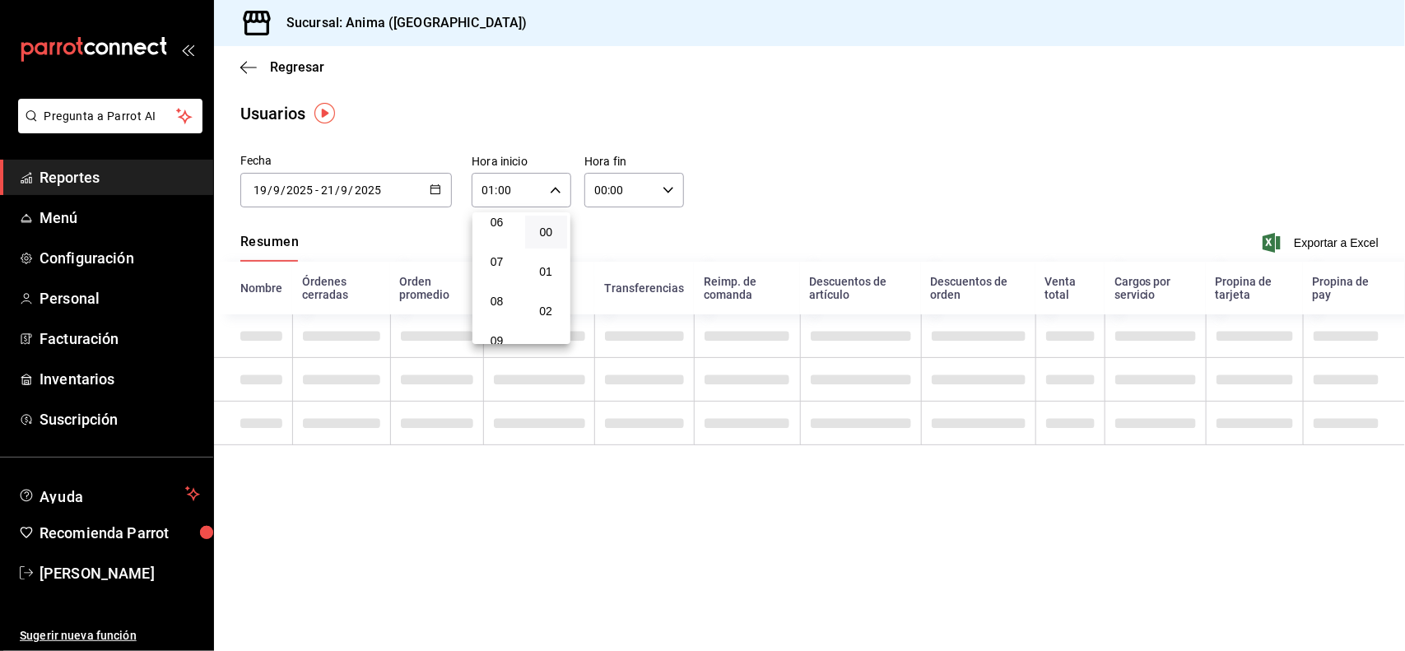
scroll to position [288, 0]
click at [495, 253] on span "08" at bounding box center [496, 259] width 23 height 13
type input "08:00"
click at [626, 187] on div at bounding box center [702, 325] width 1405 height 651
click at [626, 187] on input "00:00" at bounding box center [620, 190] width 72 height 33
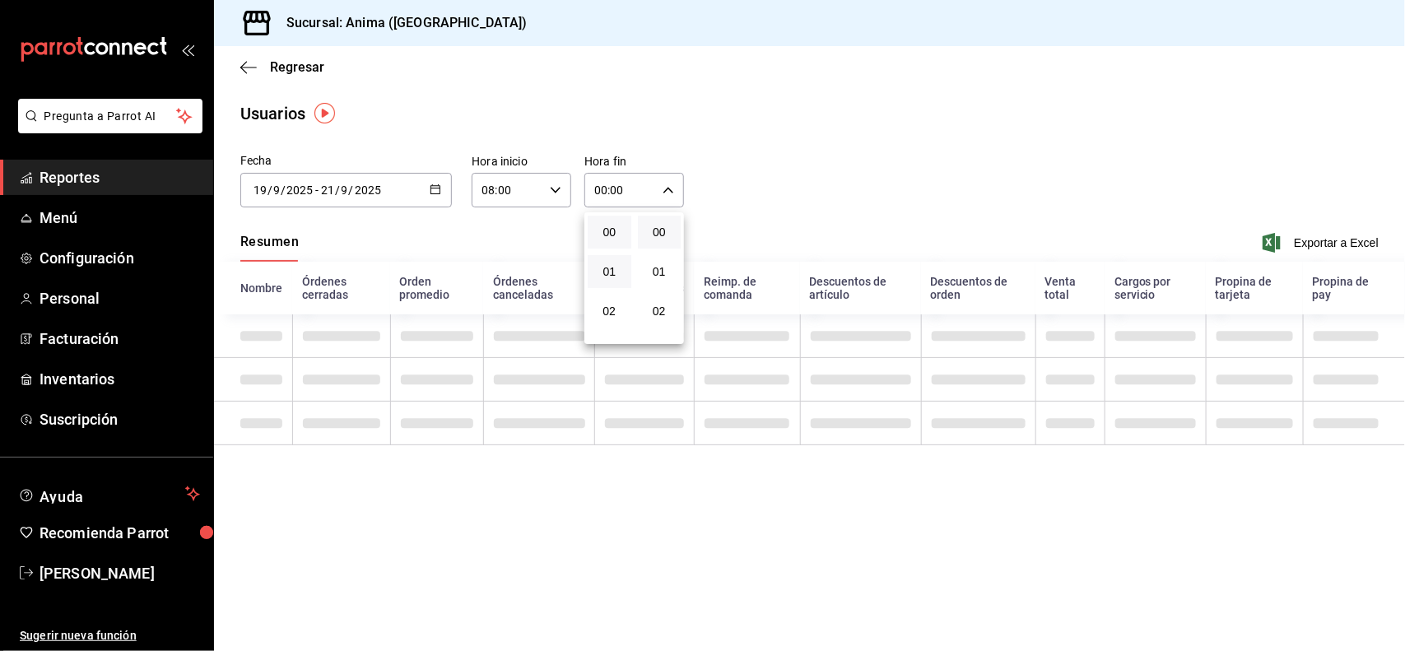
click at [626, 281] on button "01" at bounding box center [610, 271] width 44 height 33
type input "01:00"
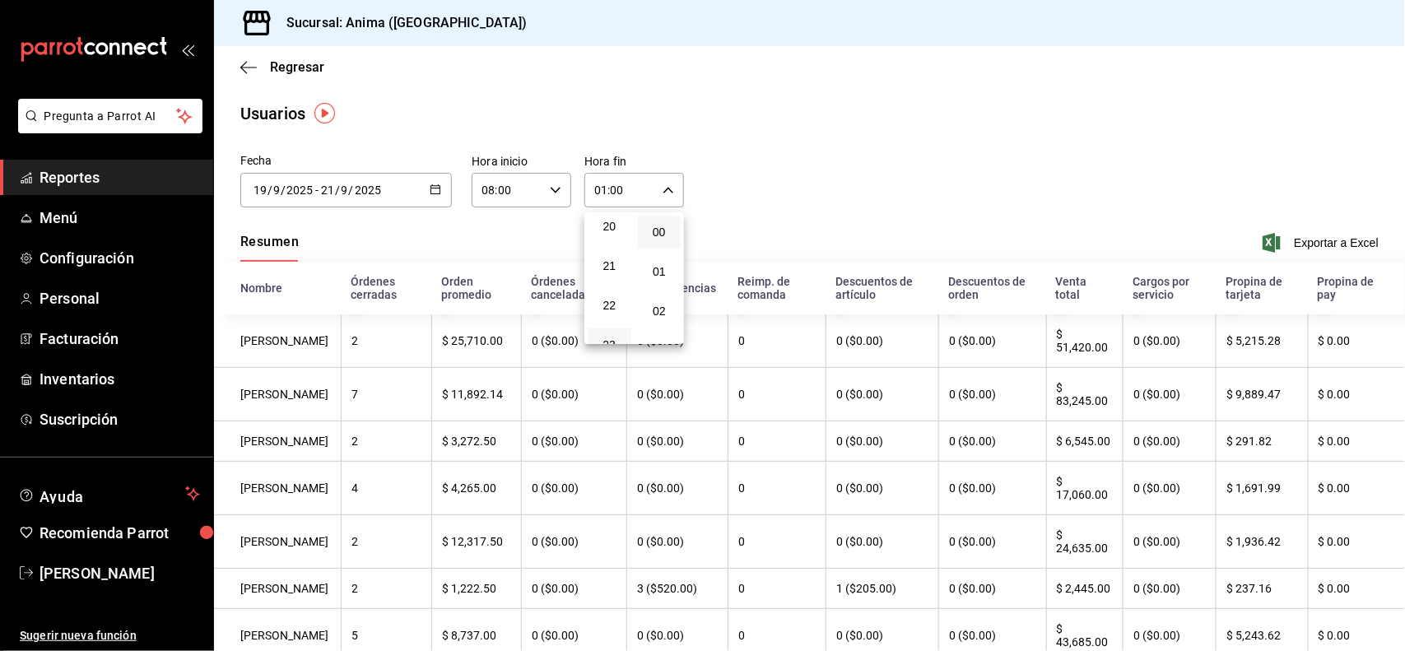
click at [613, 328] on button "23" at bounding box center [610, 344] width 44 height 33
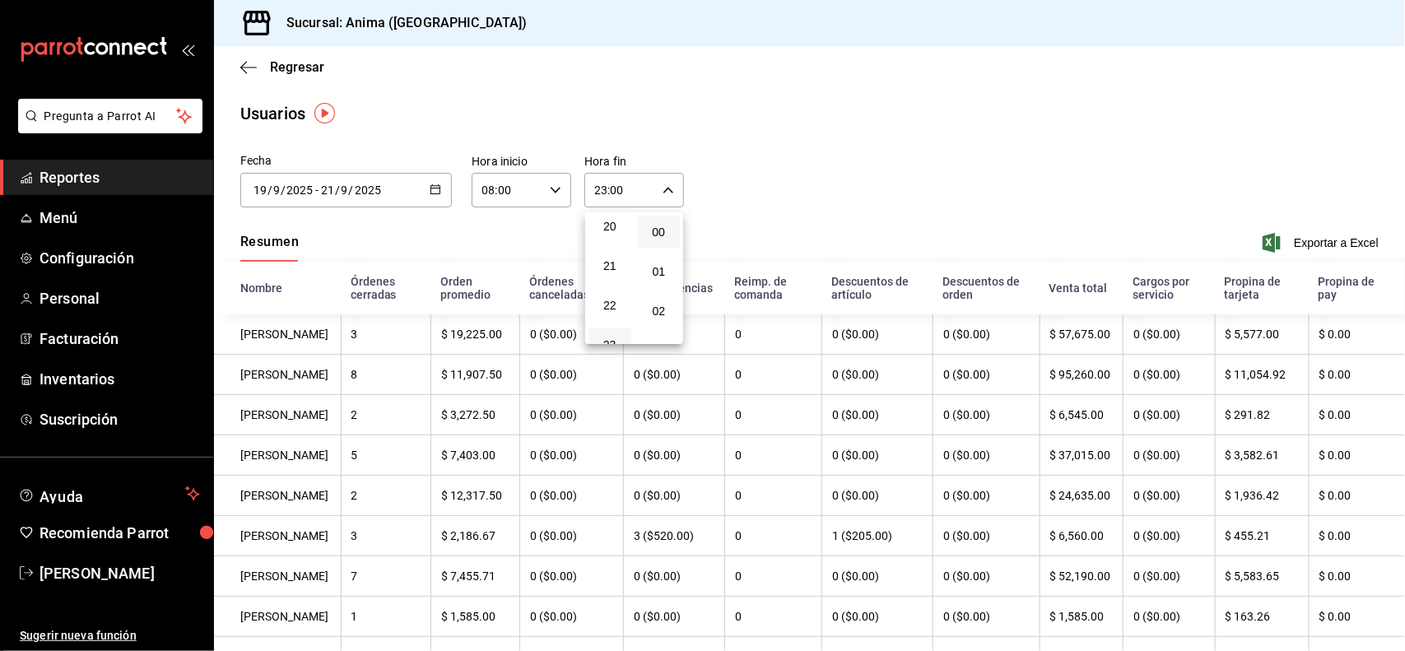
click at [786, 191] on div at bounding box center [702, 325] width 1405 height 651
click at [620, 191] on input "23:00" at bounding box center [620, 190] width 72 height 33
click at [656, 261] on button "01" at bounding box center [654, 271] width 43 height 33
type input "23:01"
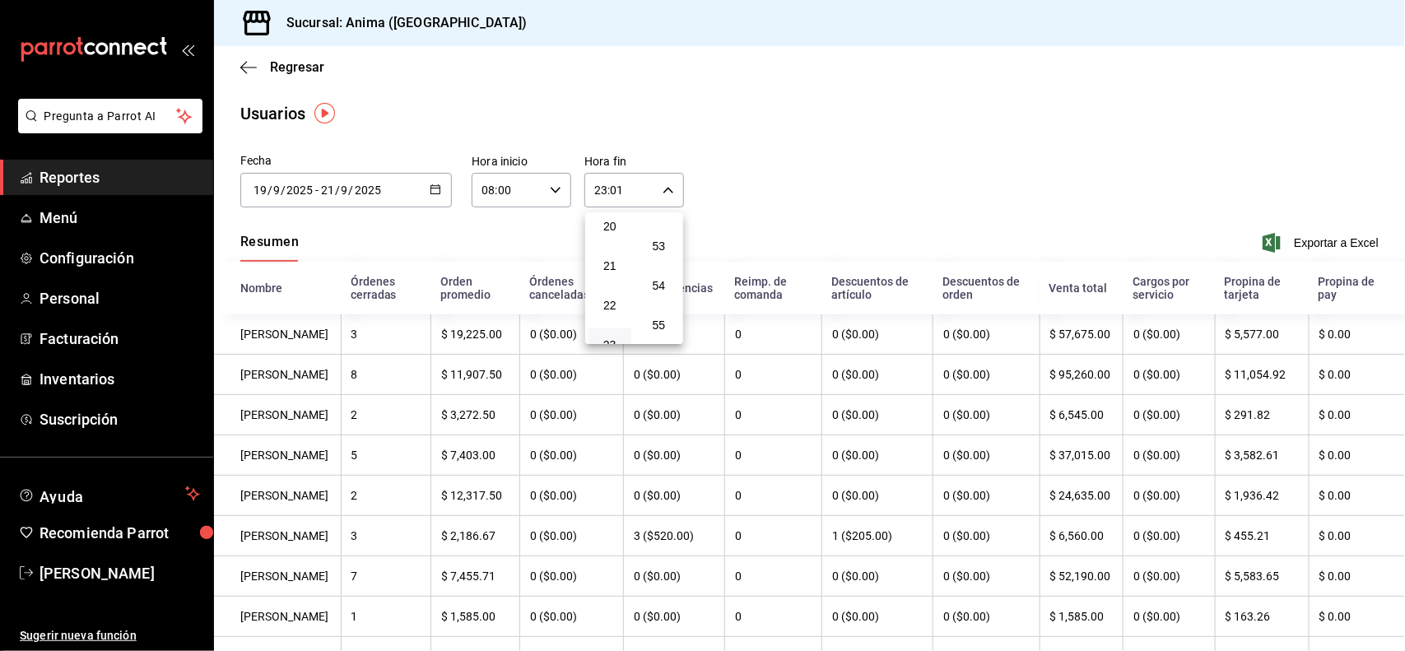
scroll to position [2186, 0]
click at [661, 360] on button "59" at bounding box center [659, 376] width 43 height 33
type input "23:59"
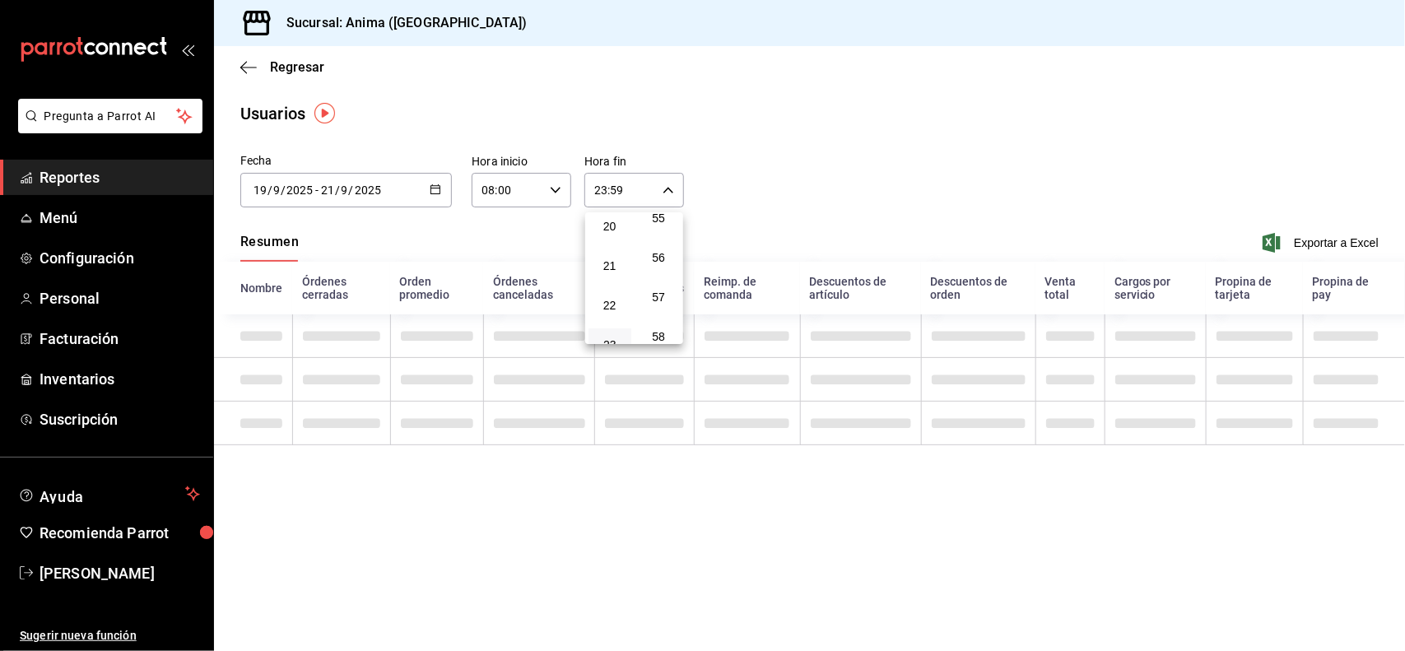
click at [828, 192] on div at bounding box center [702, 325] width 1405 height 651
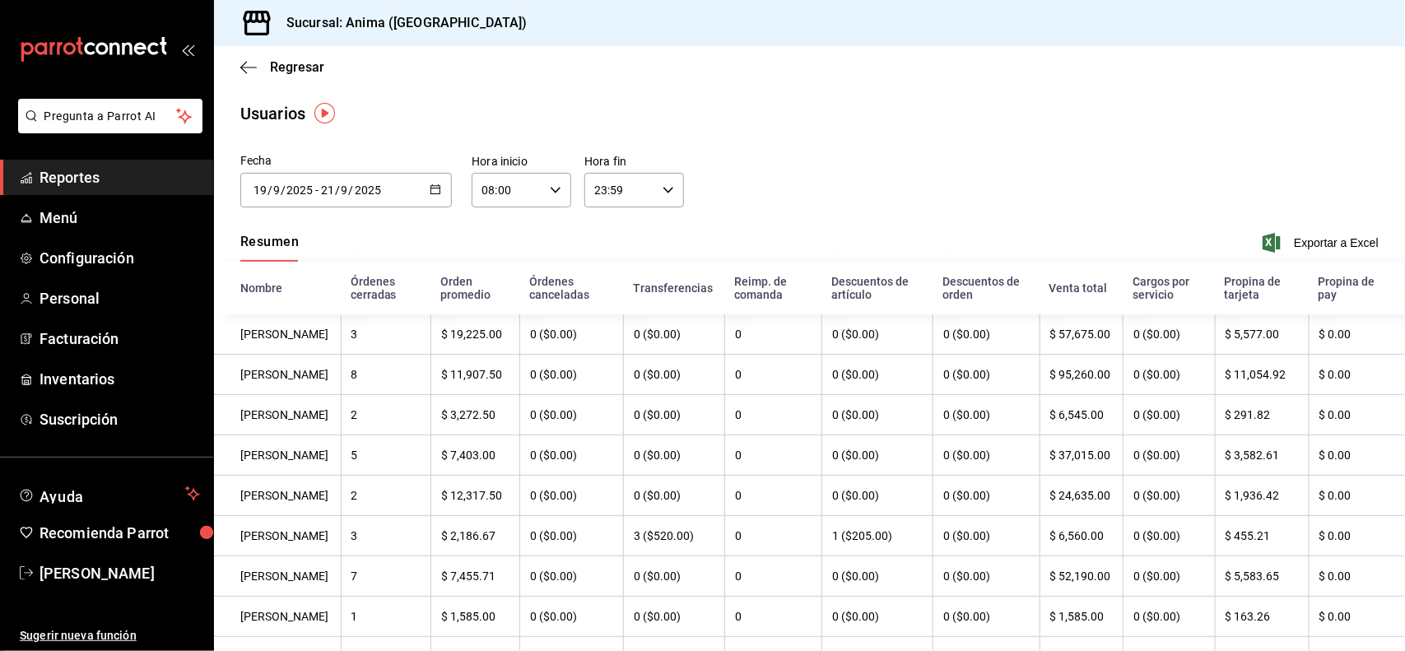
click at [1071, 177] on div "Fecha [DATE] [DATE] - [DATE] [DATE] [DATE] lun mar mié jue vie sáb dom 1 2 3 4 …" at bounding box center [809, 189] width 1191 height 75
click at [1294, 247] on span "Exportar a Excel" at bounding box center [1322, 243] width 113 height 20
click at [363, 184] on input "2025" at bounding box center [368, 190] width 28 height 13
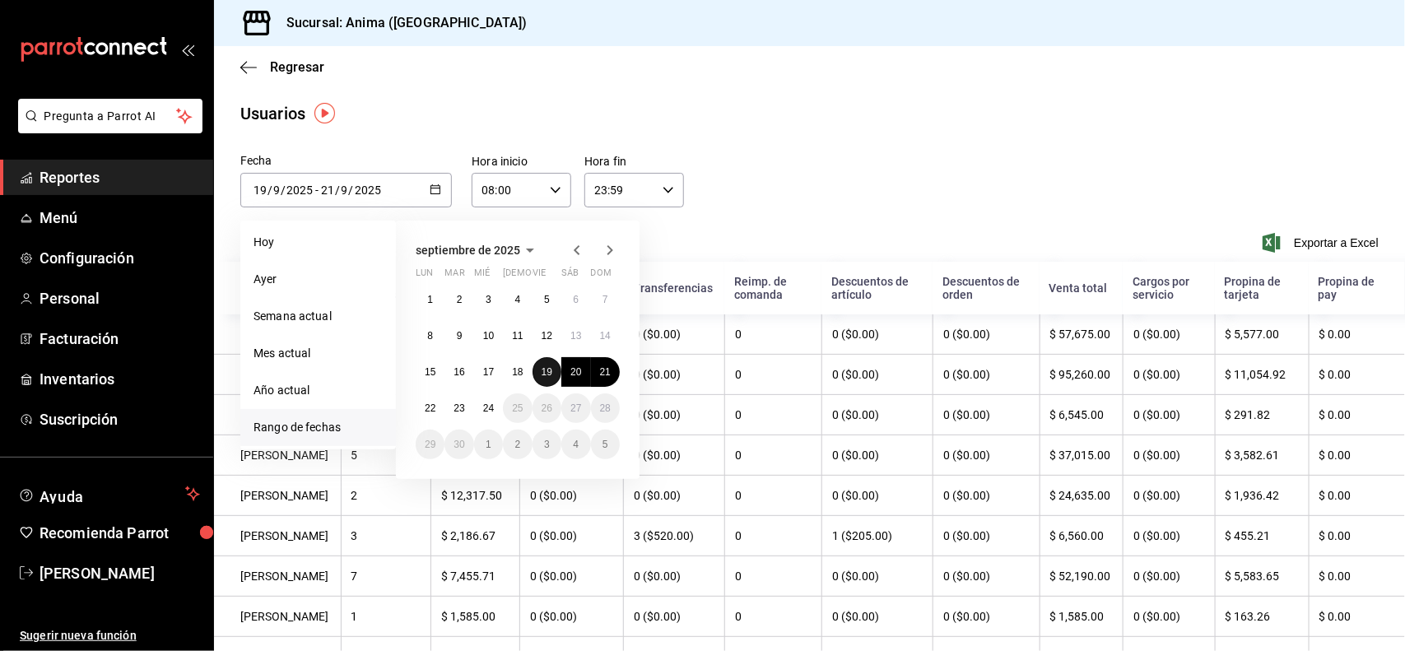
click at [554, 373] on button "19" at bounding box center [546, 372] width 29 height 30
type input "[DATE]"
type input "19"
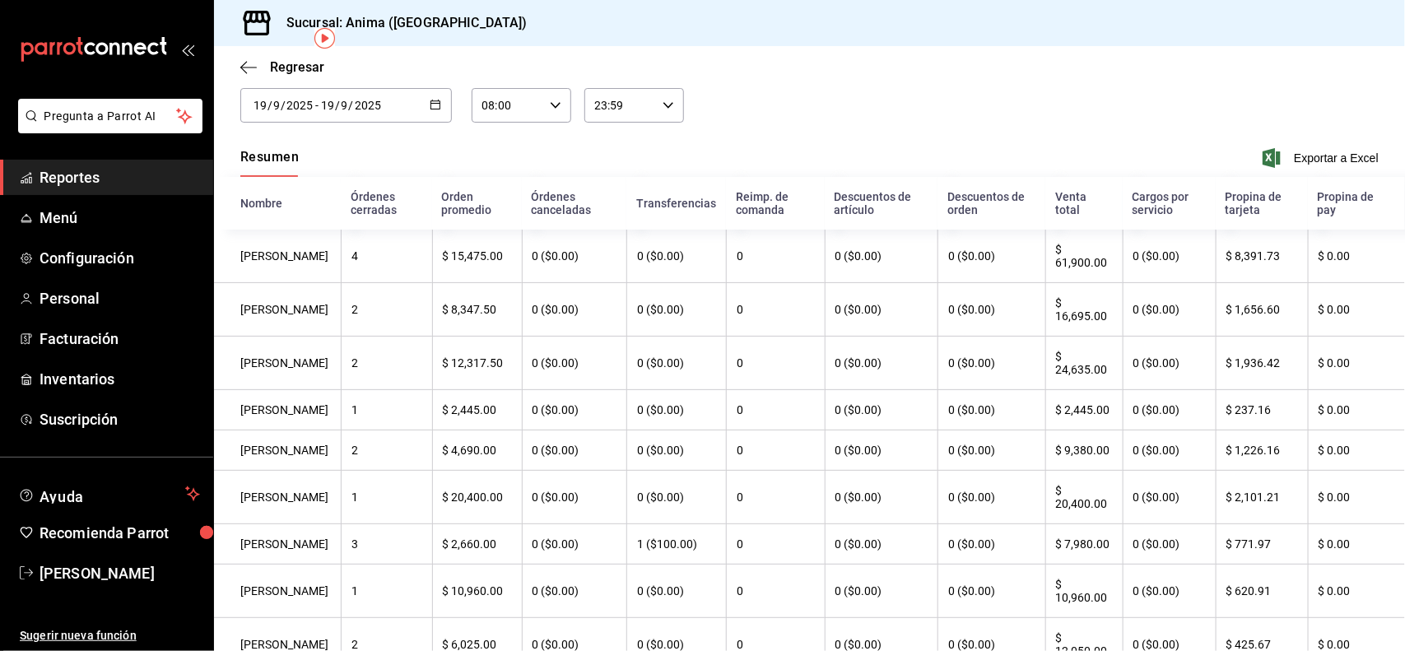
scroll to position [88, 0]
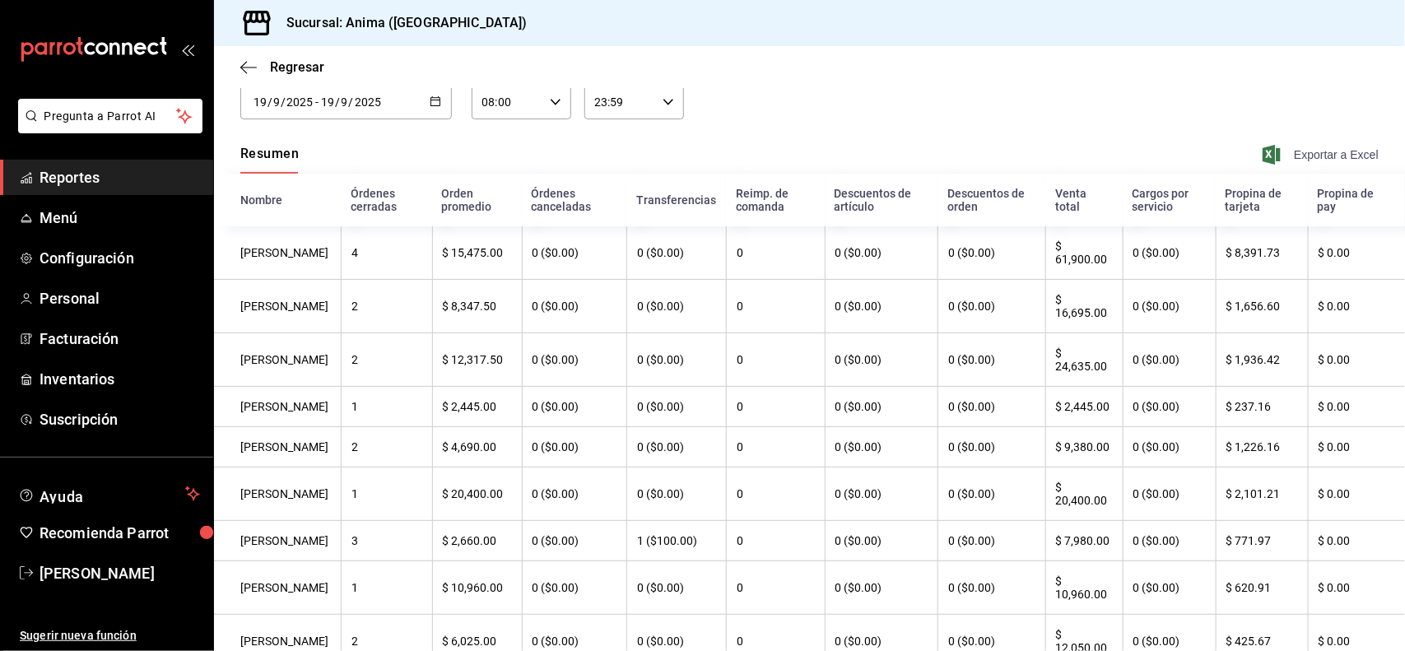
click at [1292, 154] on span "Exportar a Excel" at bounding box center [1322, 155] width 113 height 20
click at [362, 108] on input "2025" at bounding box center [368, 101] width 28 height 13
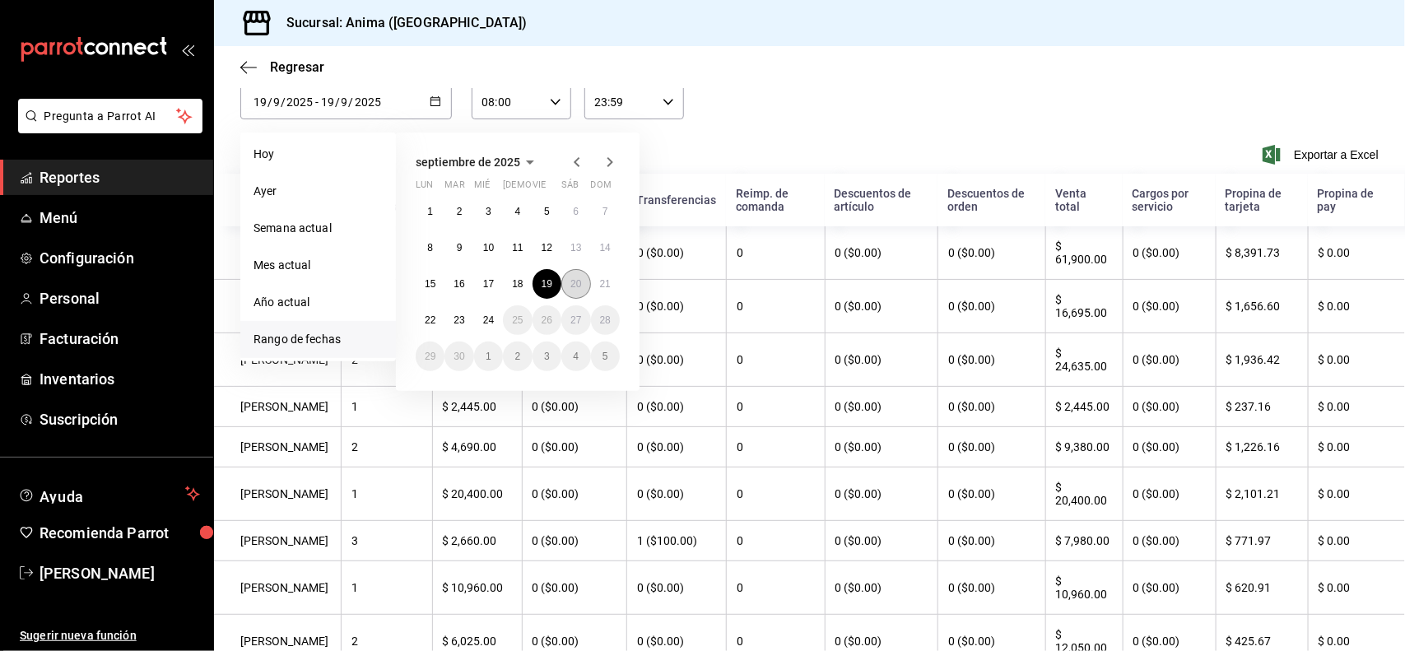
click at [569, 278] on button "20" at bounding box center [575, 284] width 29 height 30
type input "[DATE]"
type input "20"
type input "[DATE]"
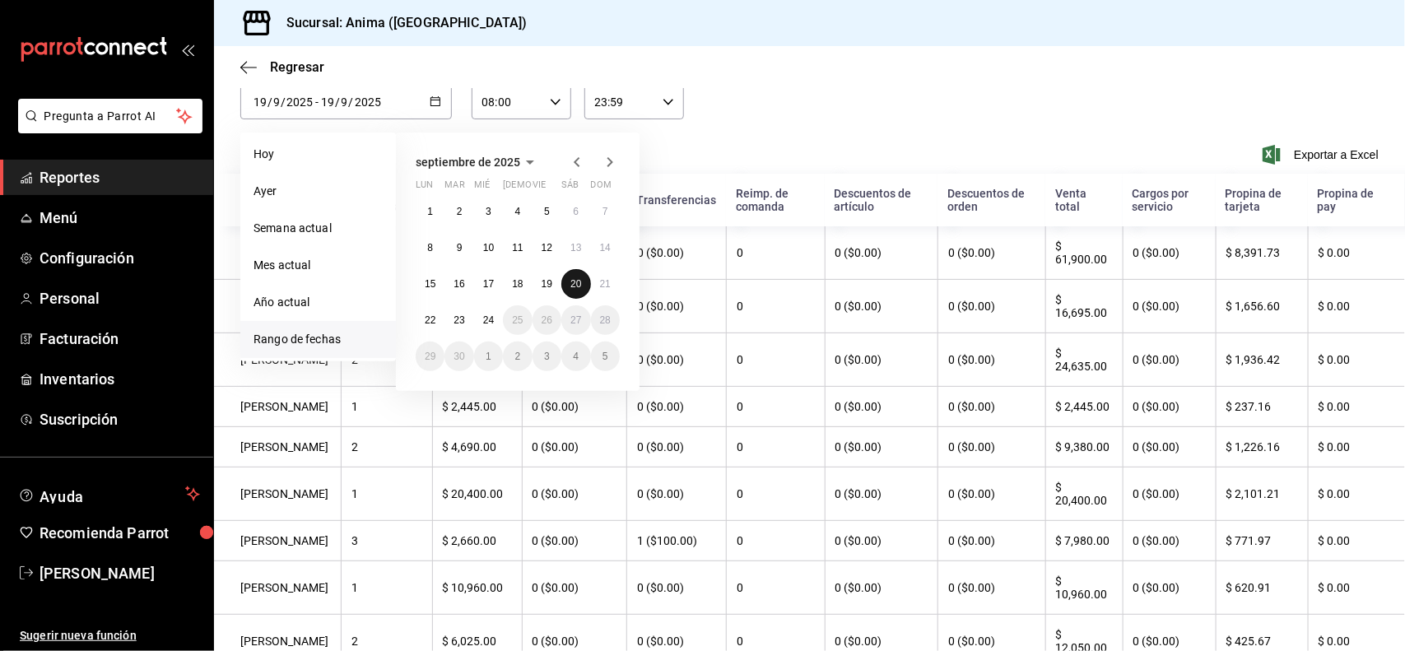
type input "20"
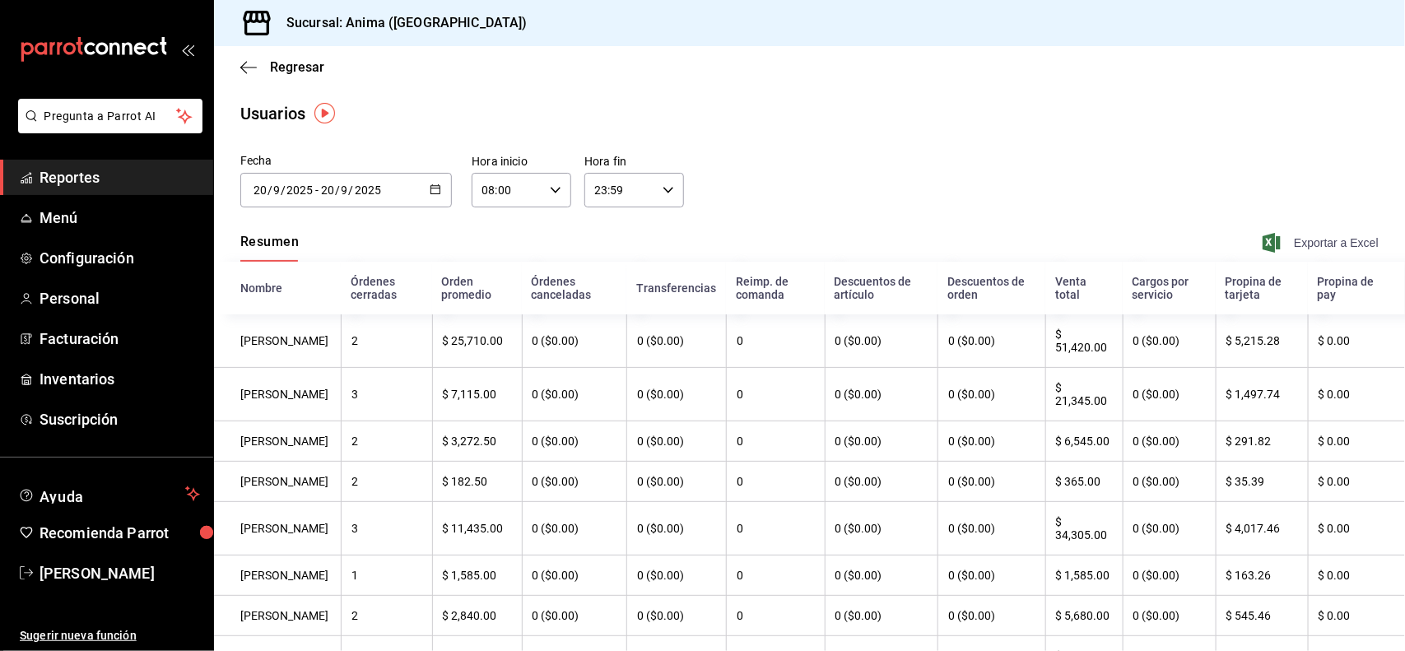
click at [1337, 247] on span "Exportar a Excel" at bounding box center [1322, 243] width 113 height 20
click at [362, 187] on input "2025" at bounding box center [368, 190] width 28 height 13
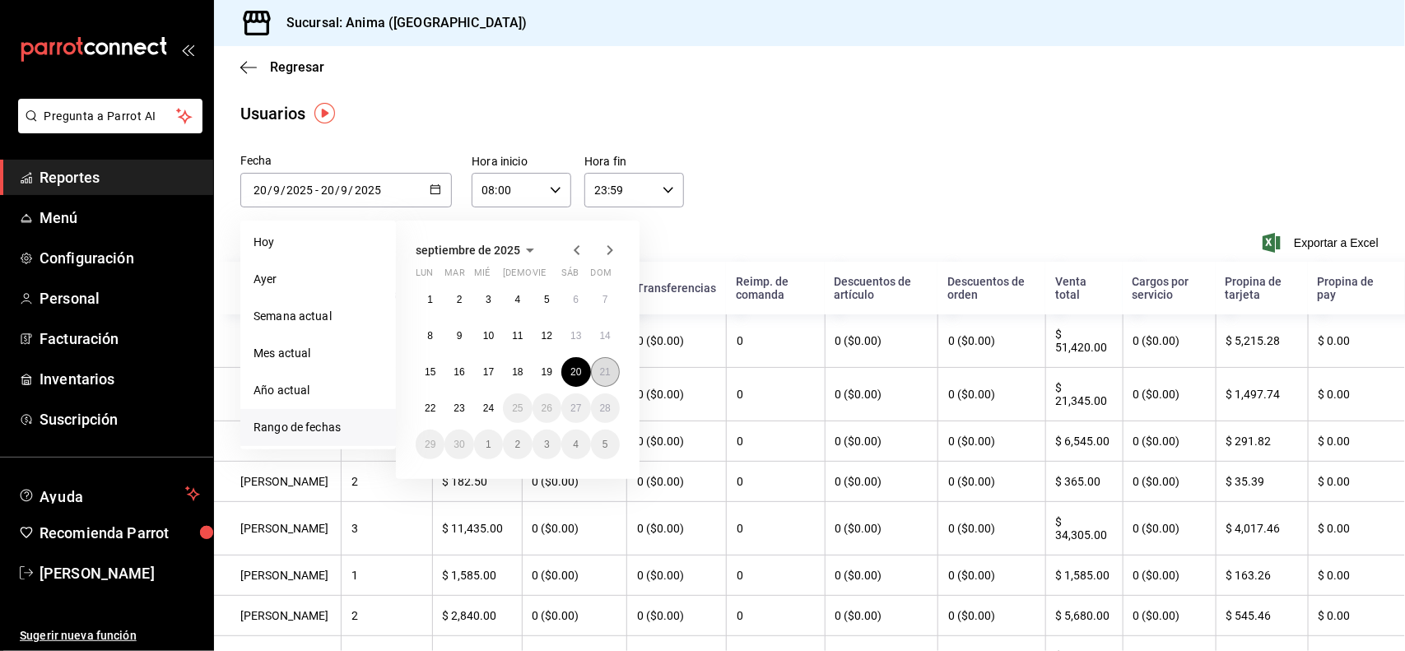
click at [607, 376] on button "21" at bounding box center [605, 372] width 29 height 30
type input "[DATE]"
type input "21"
type input "[DATE]"
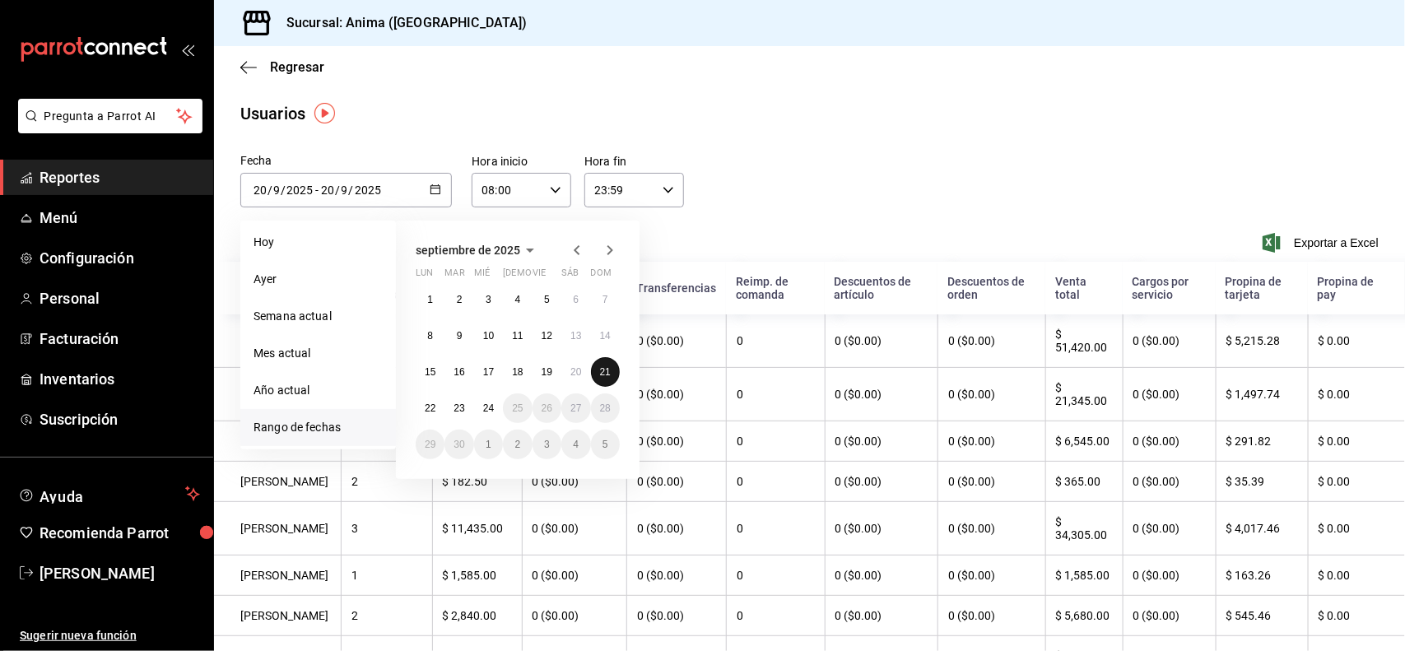
type input "21"
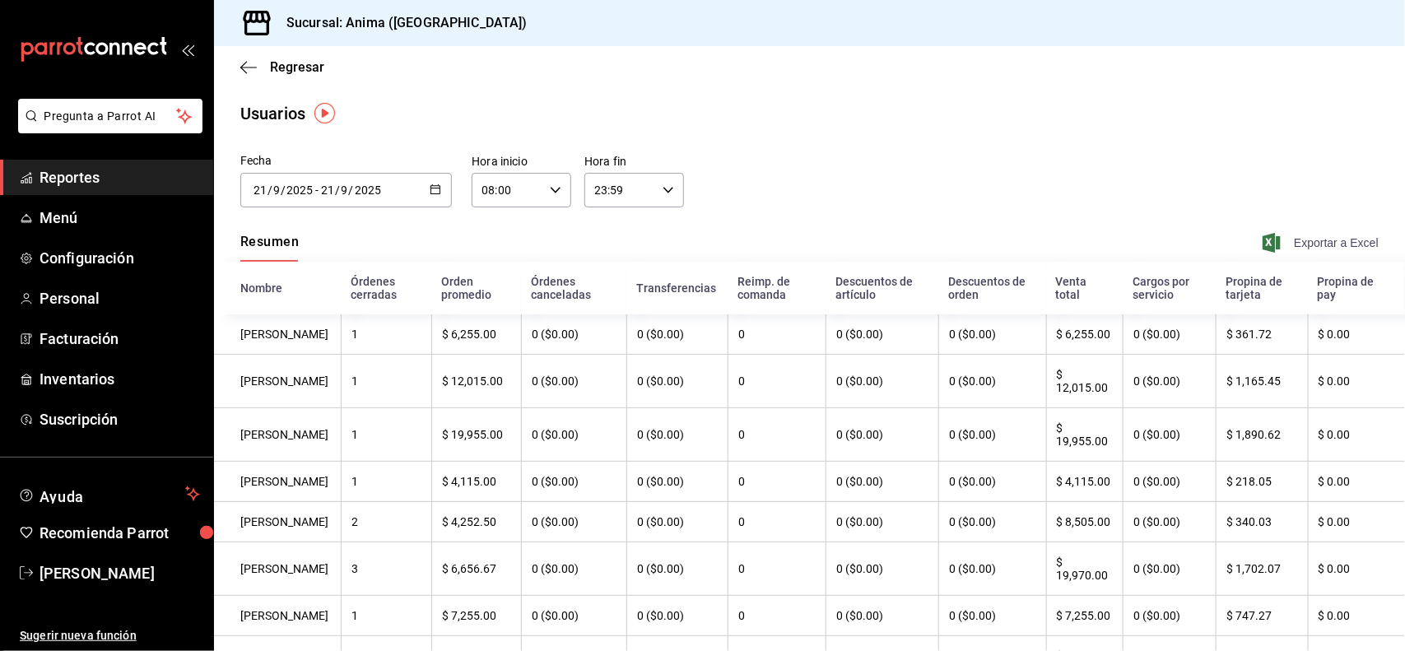
click at [1308, 243] on span "Exportar a Excel" at bounding box center [1322, 243] width 113 height 20
